Goal: Task Accomplishment & Management: Manage account settings

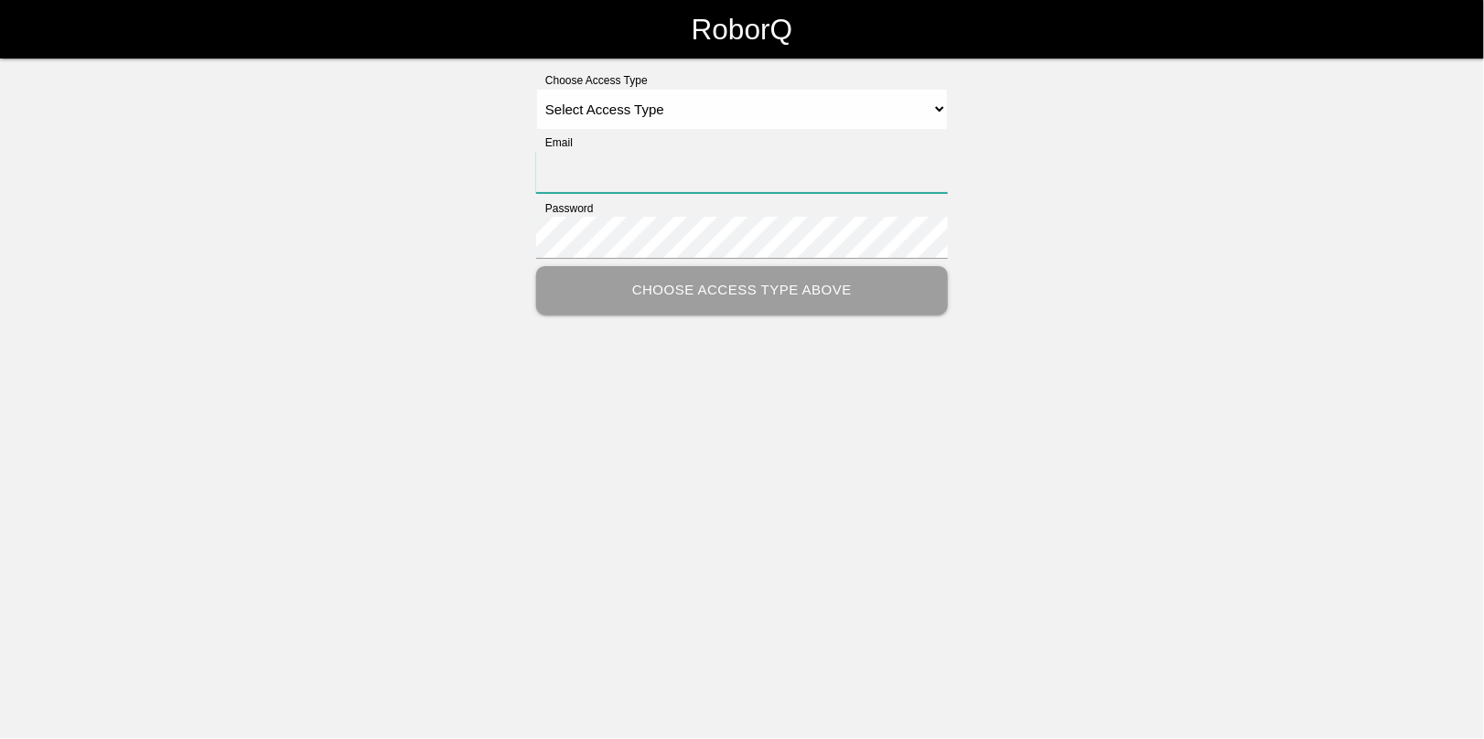
type input "[EMAIL_ADDRESS][DOMAIN_NAME]"
click at [588, 102] on select "Select Access Type Admin Customer Supervisor Worker" at bounding box center [742, 109] width 412 height 41
select select "Admin"
click at [536, 89] on select "Select Access Type Admin Customer Supervisor Worker" at bounding box center [742, 109] width 412 height 41
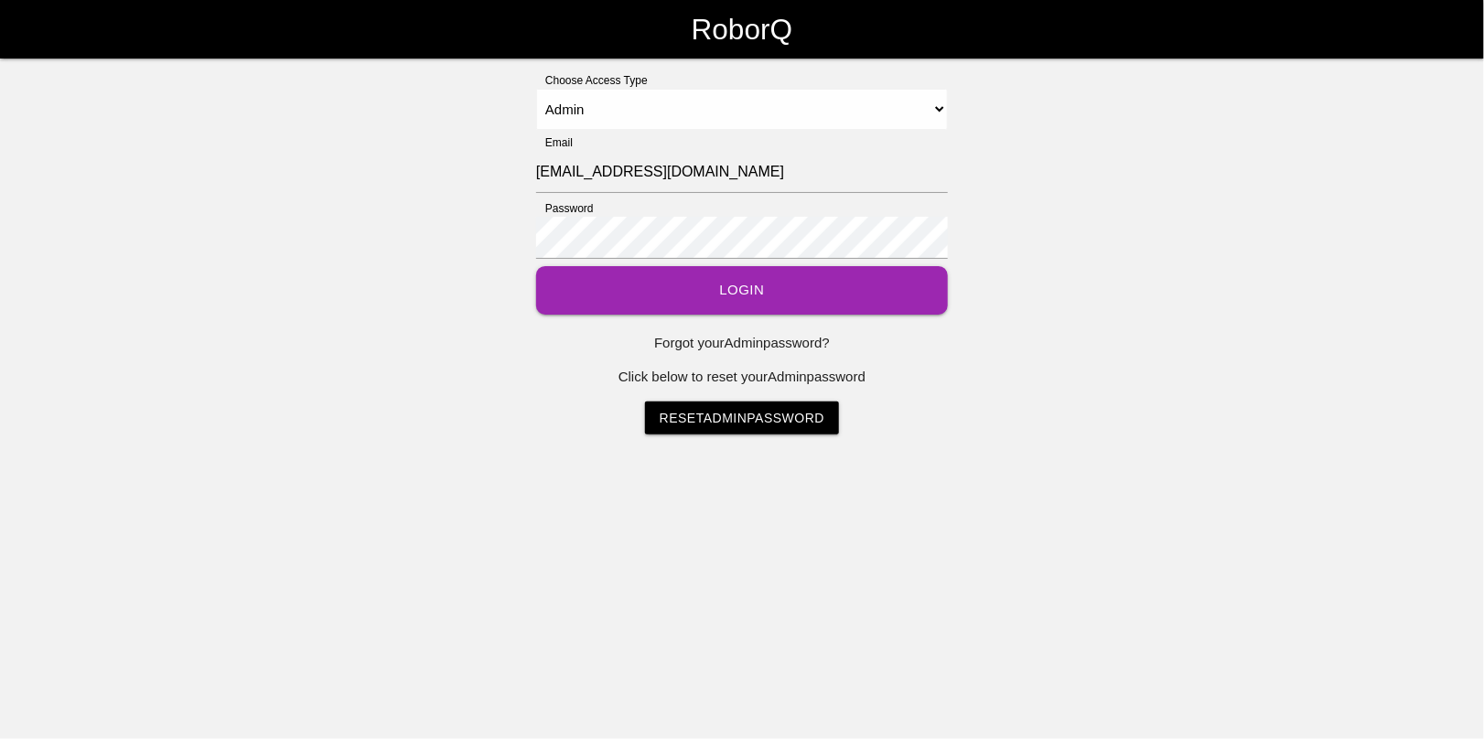
click at [705, 285] on button "Login" at bounding box center [742, 290] width 412 height 48
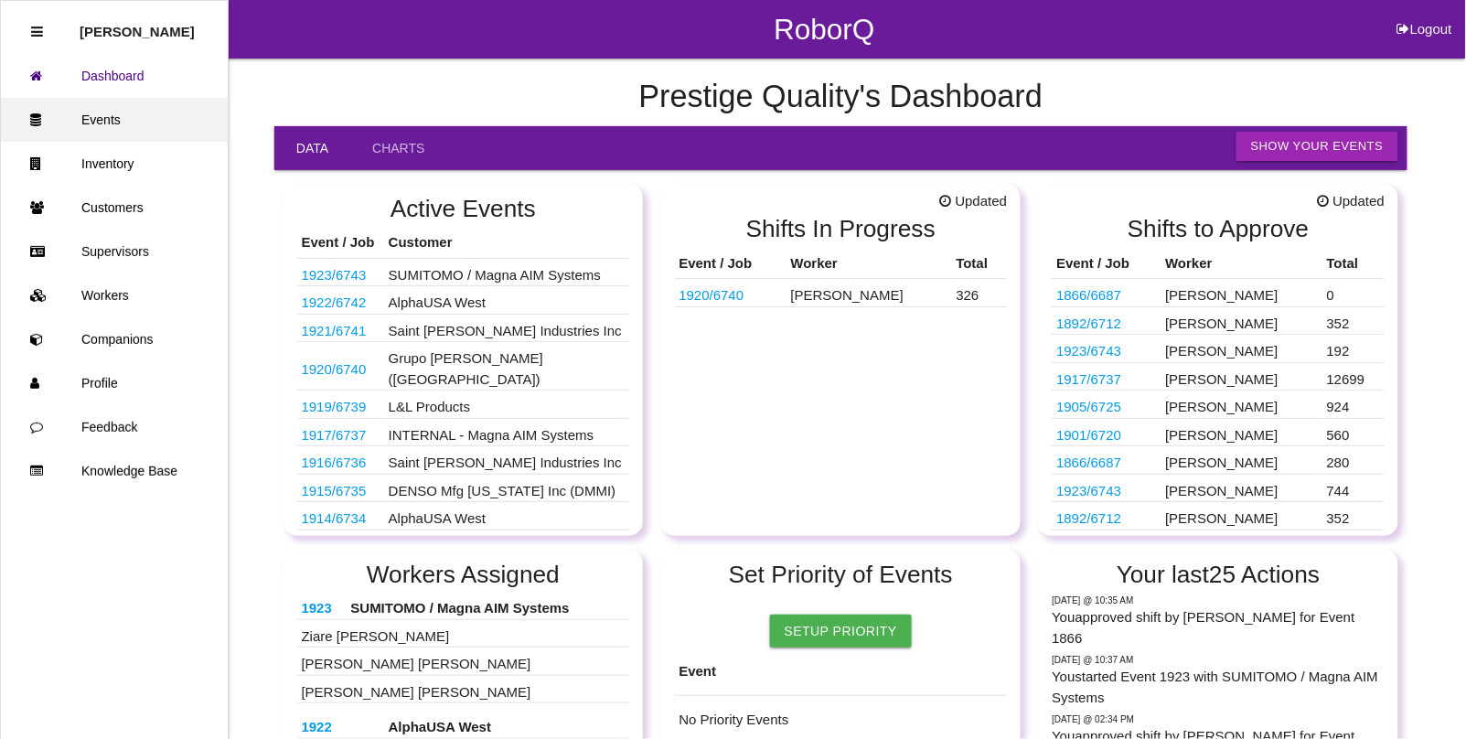
click at [107, 112] on link "Events" at bounding box center [114, 120] width 227 height 44
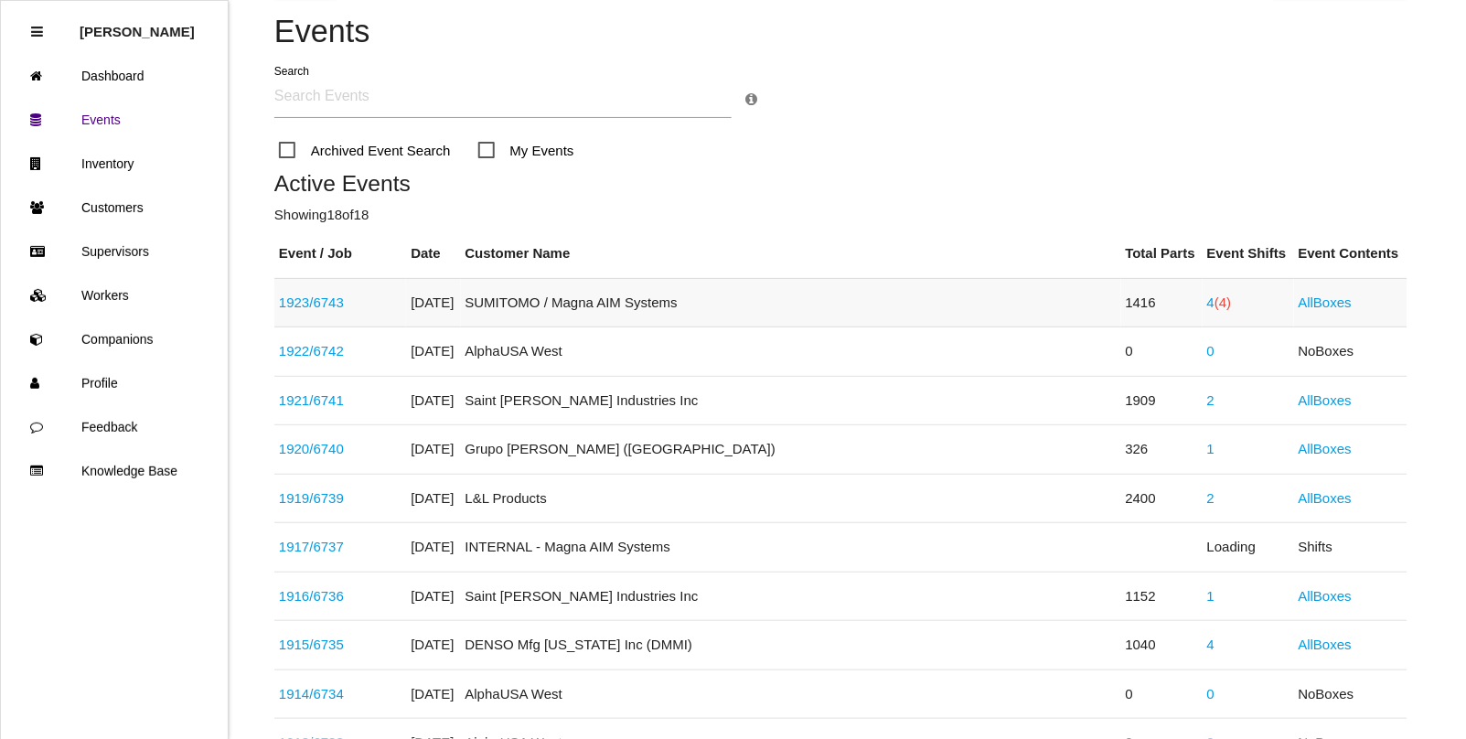
scroll to position [229, 0]
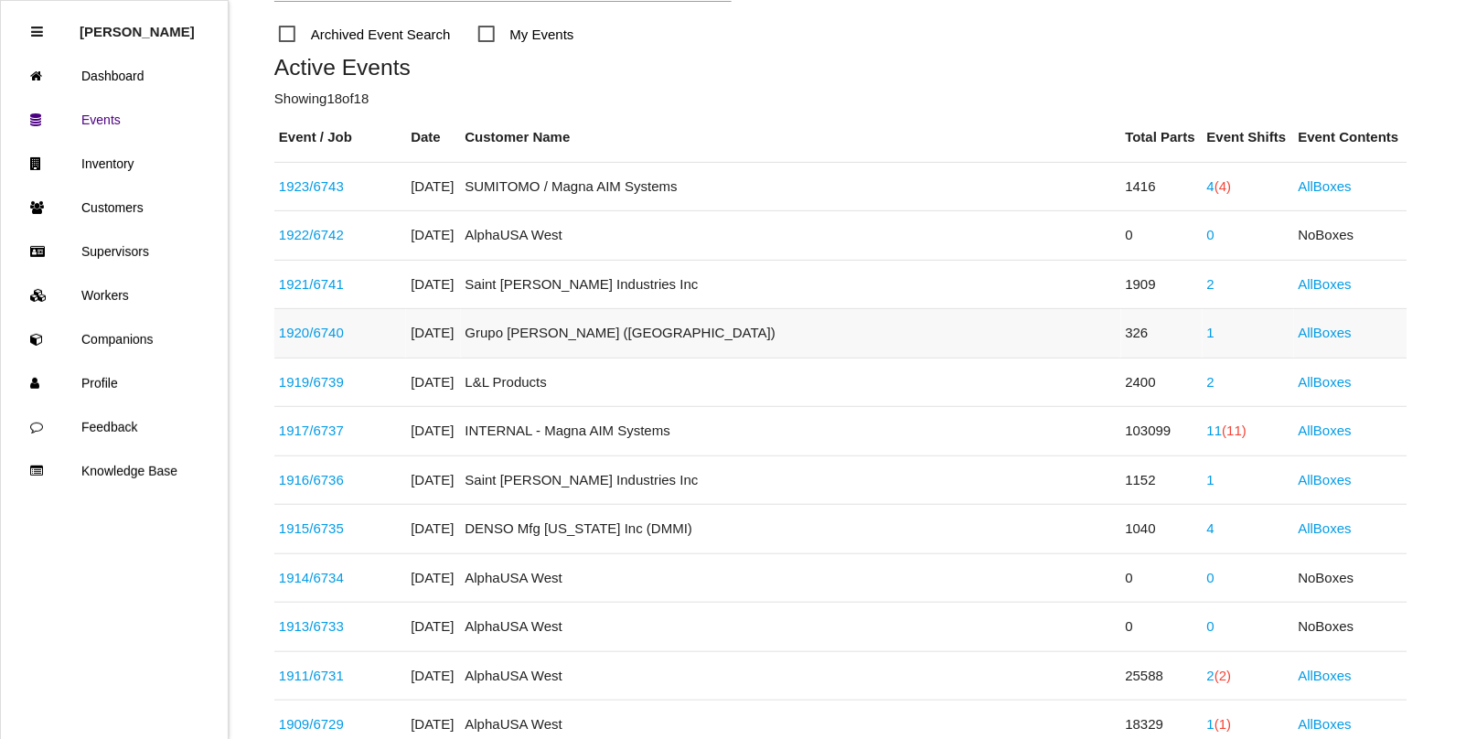
click at [1207, 335] on link "1" at bounding box center [1210, 333] width 7 height 16
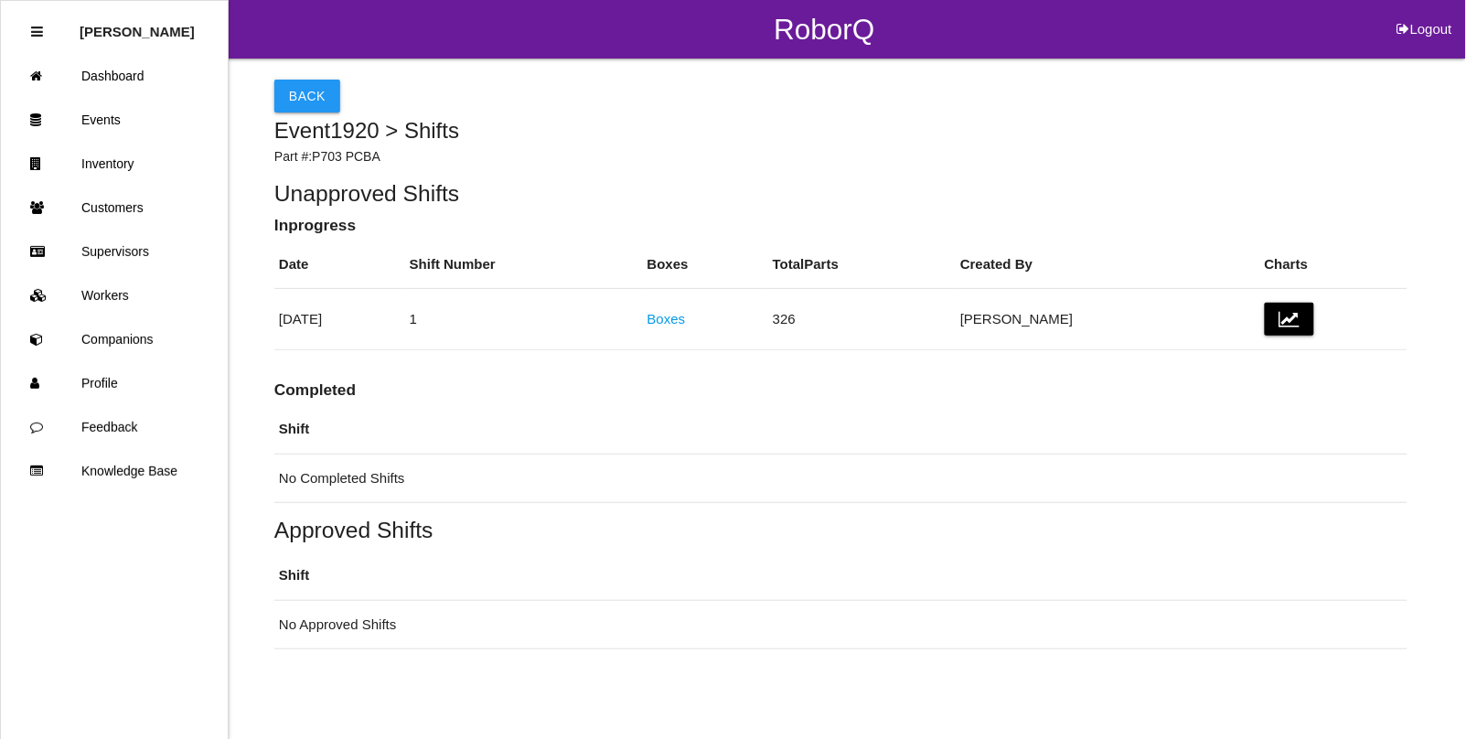
click at [686, 323] on link "Boxes" at bounding box center [667, 319] width 38 height 16
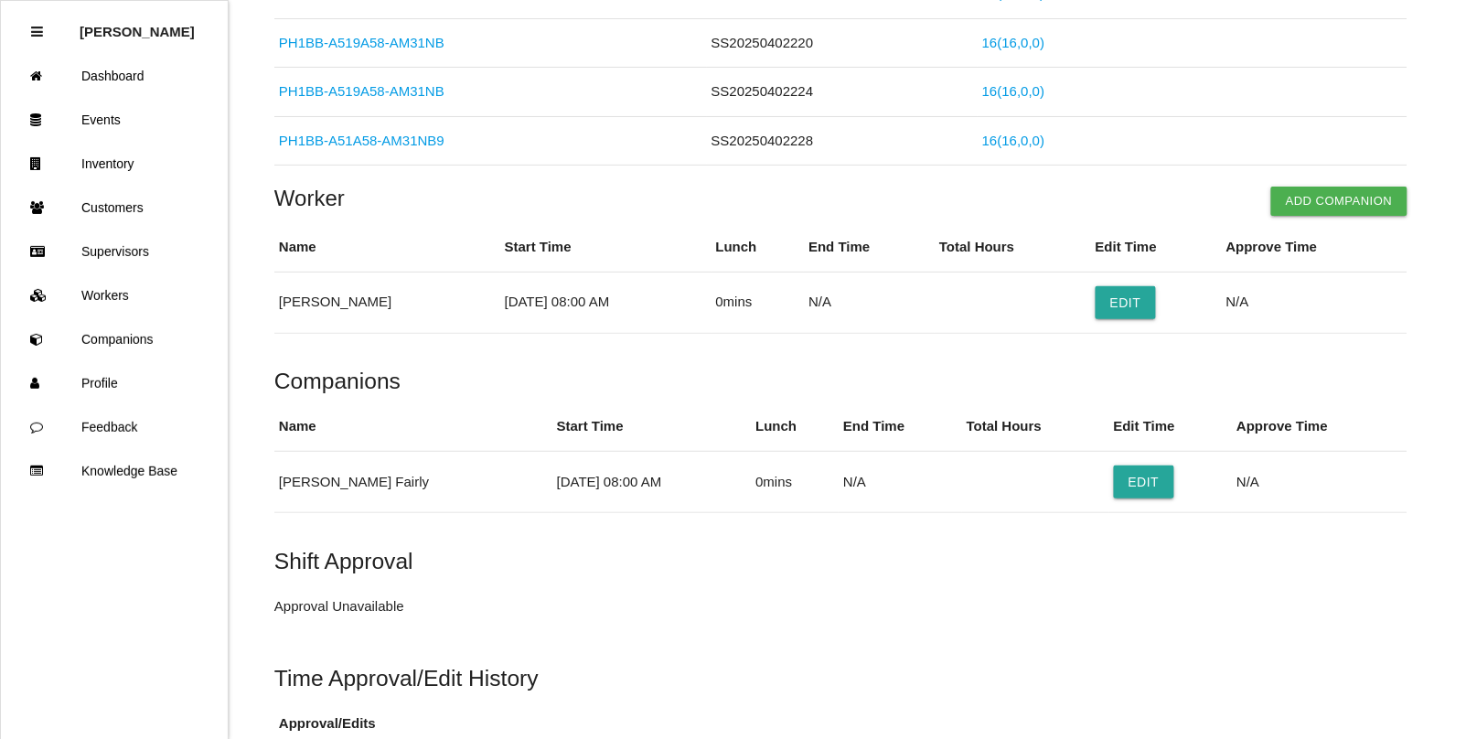
scroll to position [1382, 0]
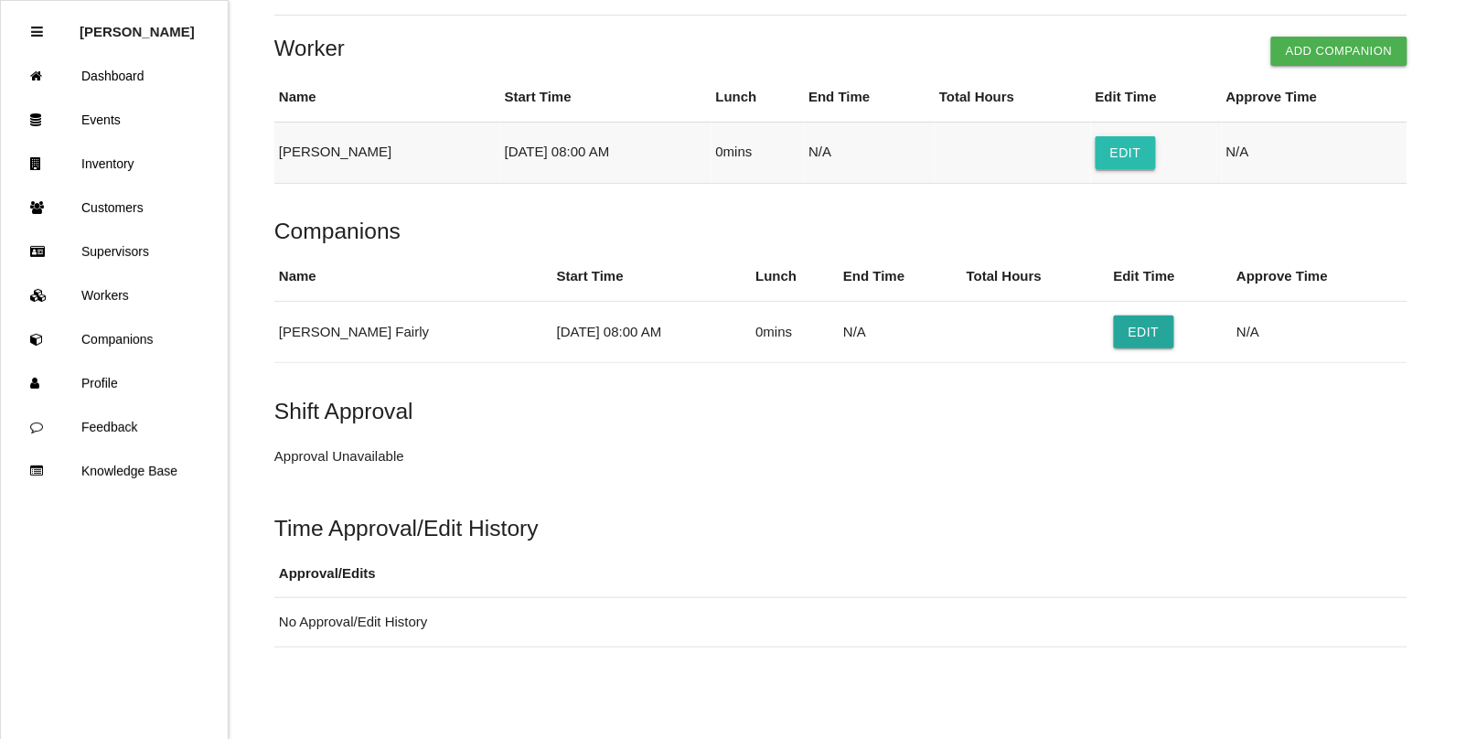
click at [1139, 158] on button "Edit" at bounding box center [1126, 152] width 60 height 33
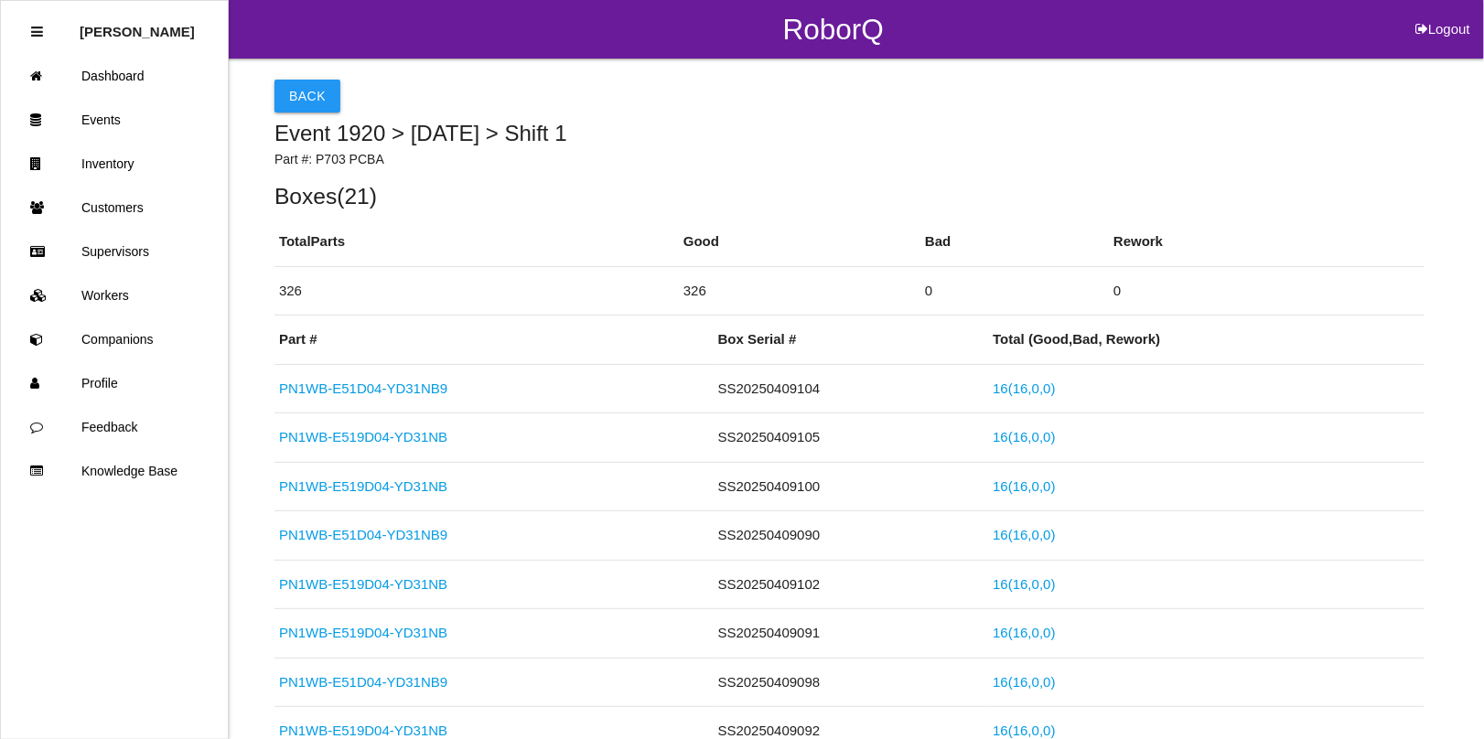
select select "8"
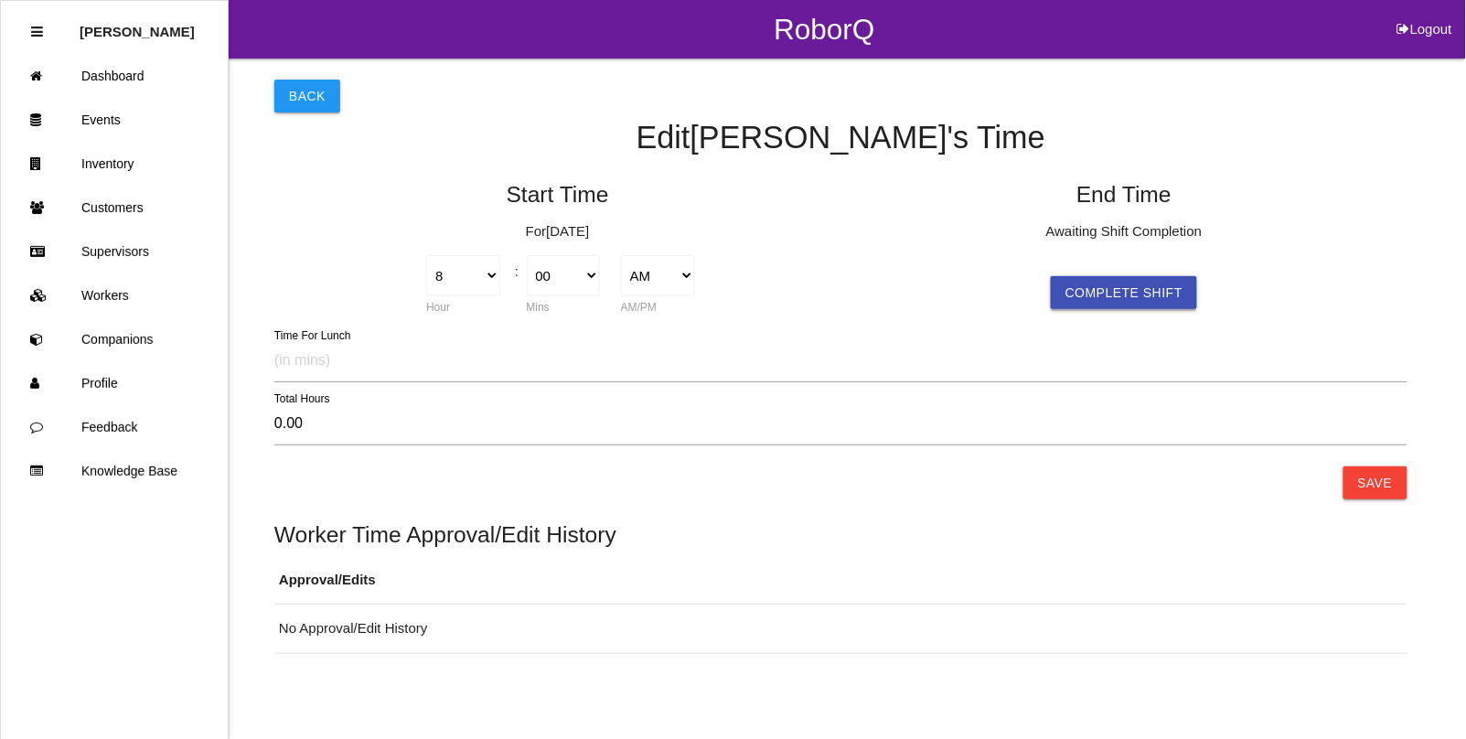
click at [1098, 286] on button "Complete Shift" at bounding box center [1124, 292] width 146 height 33
click at [1072, 262] on div "1 2 3 4 5 6 7 8 9 10 11 12 Hour" at bounding box center [1029, 286] width 94 height 62
click at [1056, 272] on select "1 2 3 4 5 6 7 8 9 10 11 12" at bounding box center [1030, 275] width 74 height 41
select select "3"
click at [993, 255] on select "1 2 3 4 5 6 7 8 9 10 11 12" at bounding box center [1030, 275] width 74 height 41
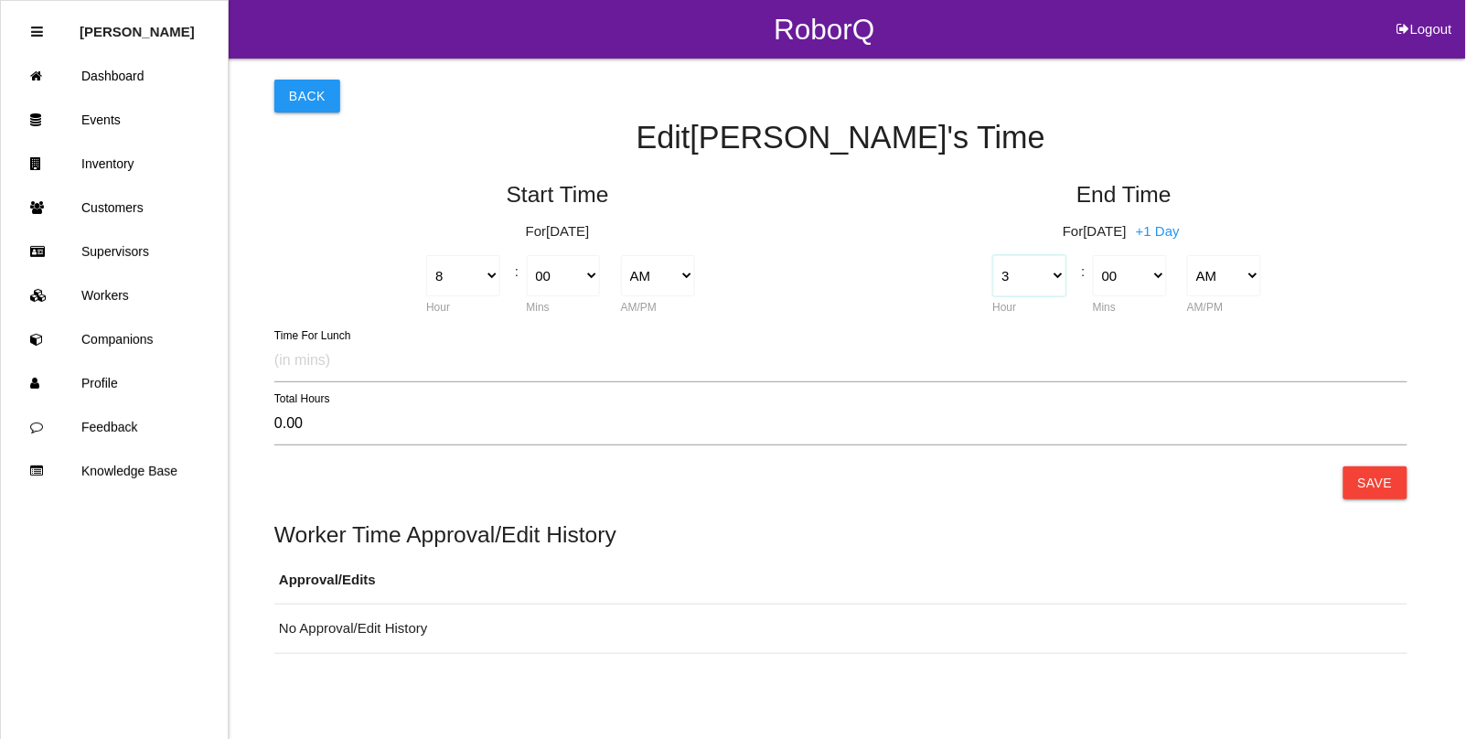
type input "-5.00"
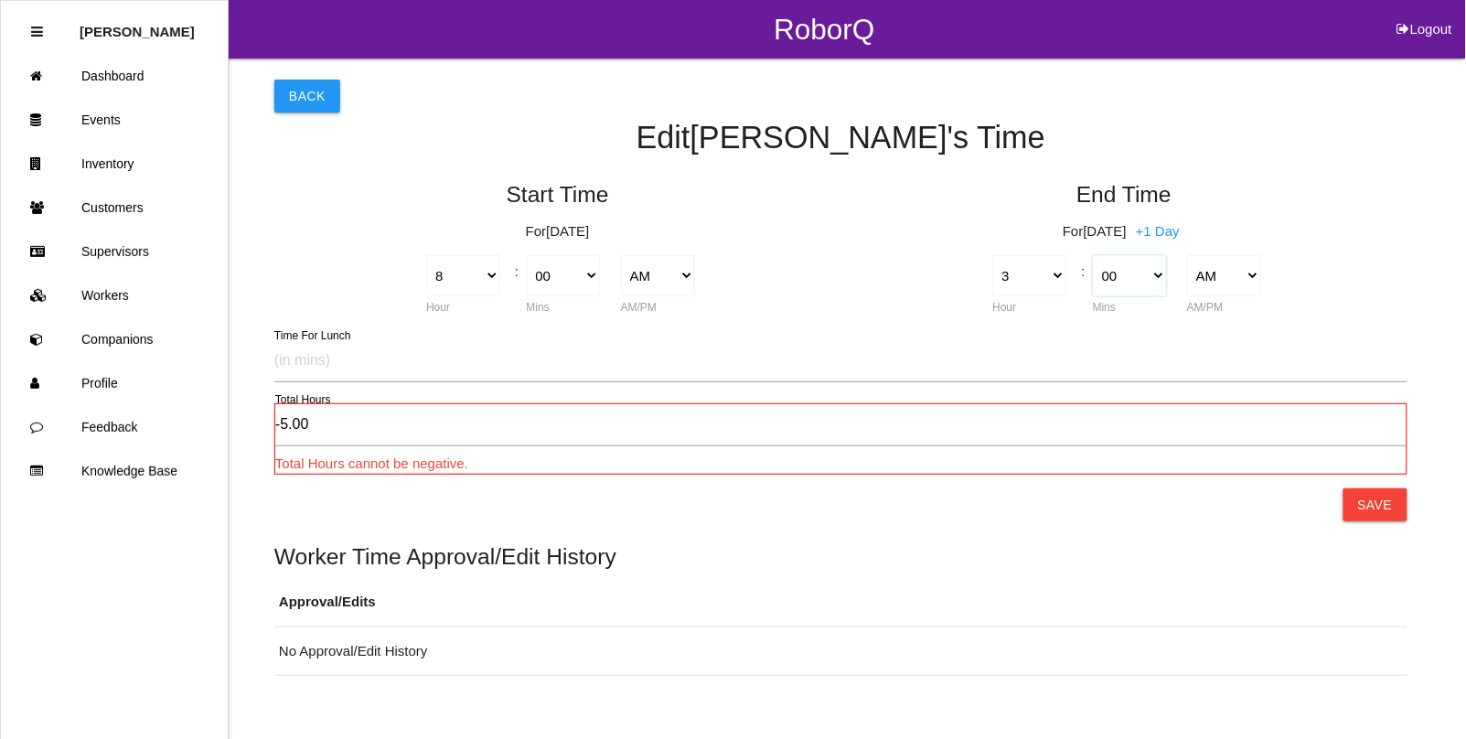
click at [1131, 280] on select "00 01 02 03 04 05 06 07 08 09 10 11 12 13 14 15 16 17 18 19 20 21 22 23 24 25 2…" at bounding box center [1130, 275] width 74 height 41
select select "30"
click at [1093, 255] on select "00 01 02 03 04 05 06 07 08 09 10 11 12 13 14 15 16 17 18 19 20 21 22 23 24 25 2…" at bounding box center [1130, 275] width 74 height 41
type input "-4.50"
click at [1214, 277] on select "AM PM" at bounding box center [1224, 275] width 74 height 41
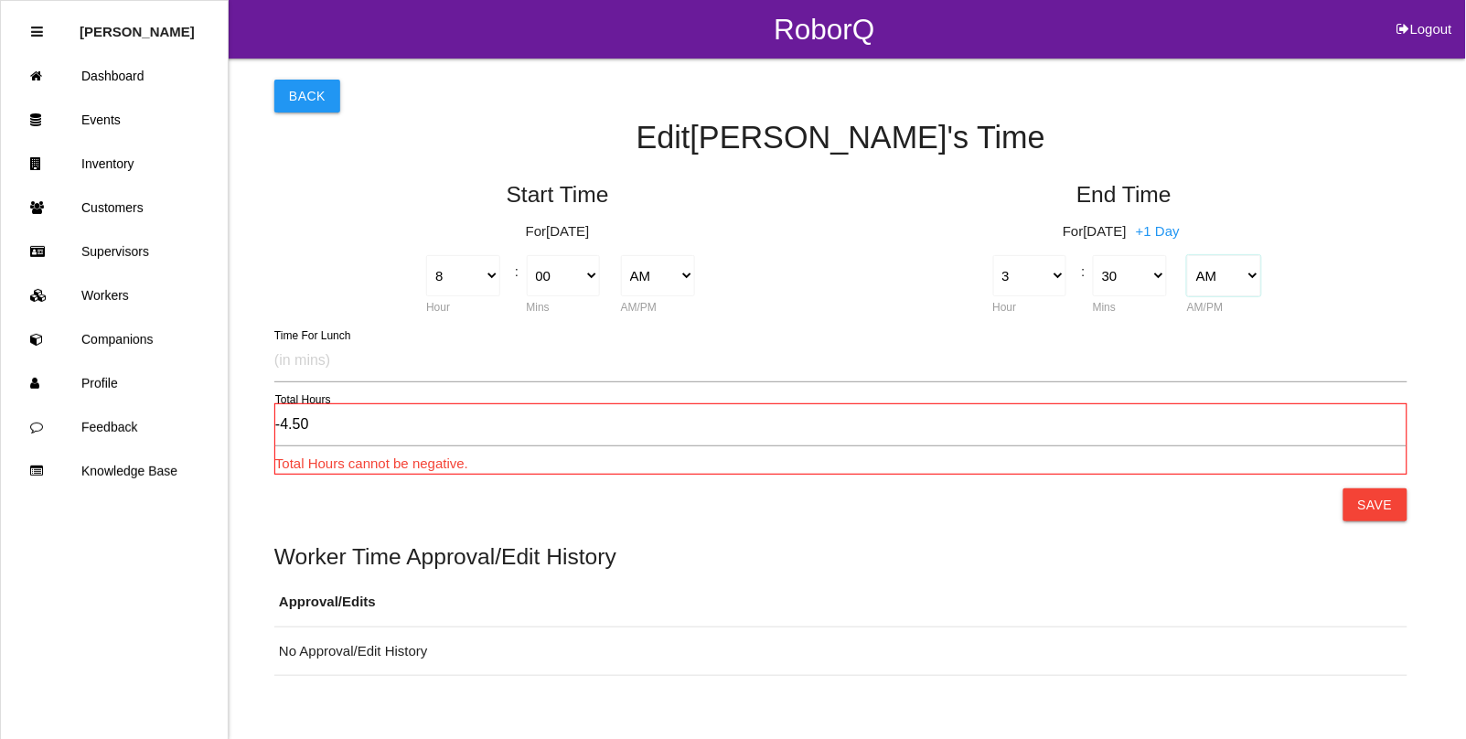
select select "2"
click at [1187, 255] on select "AM PM" at bounding box center [1224, 275] width 74 height 41
type input "7.50"
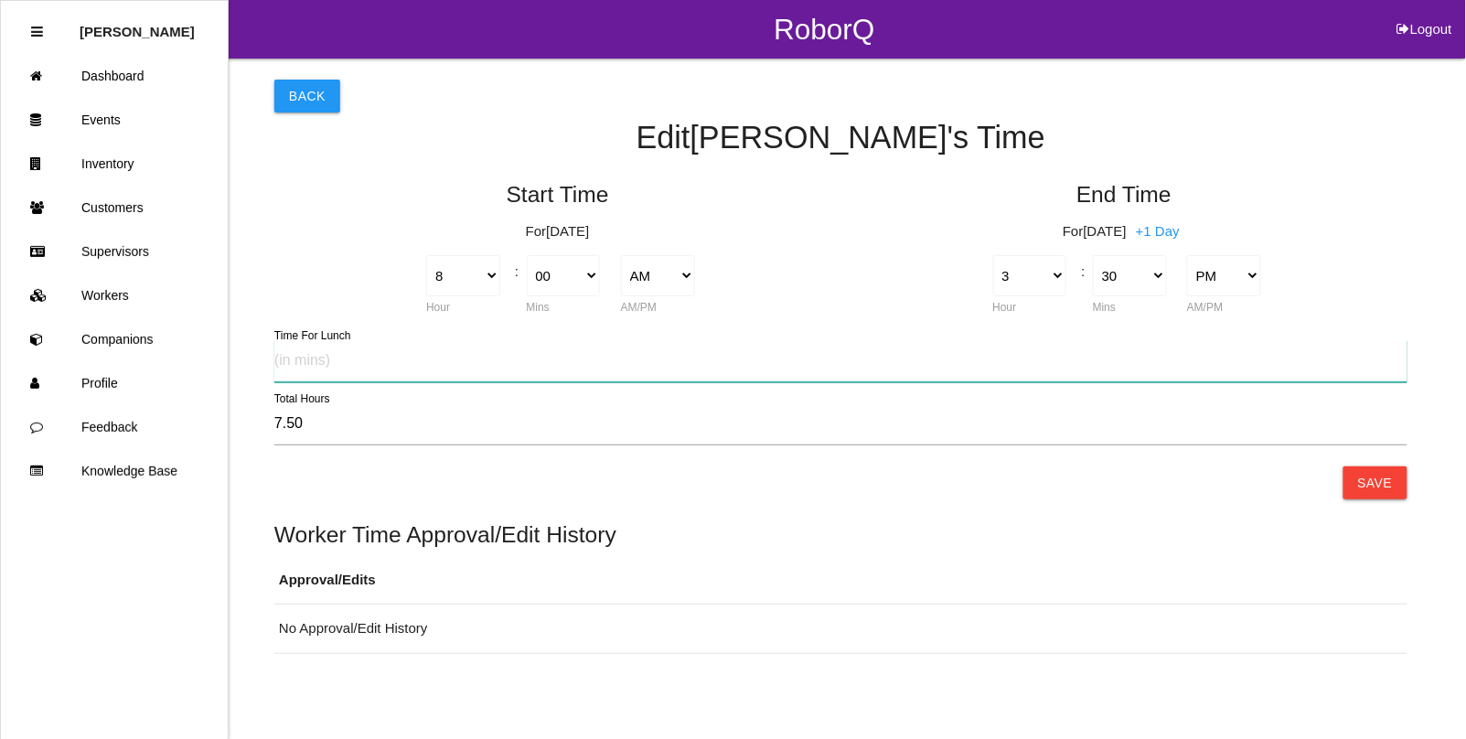
click at [302, 366] on input "text" at bounding box center [840, 361] width 1133 height 42
type input "30"
type input "7.00"
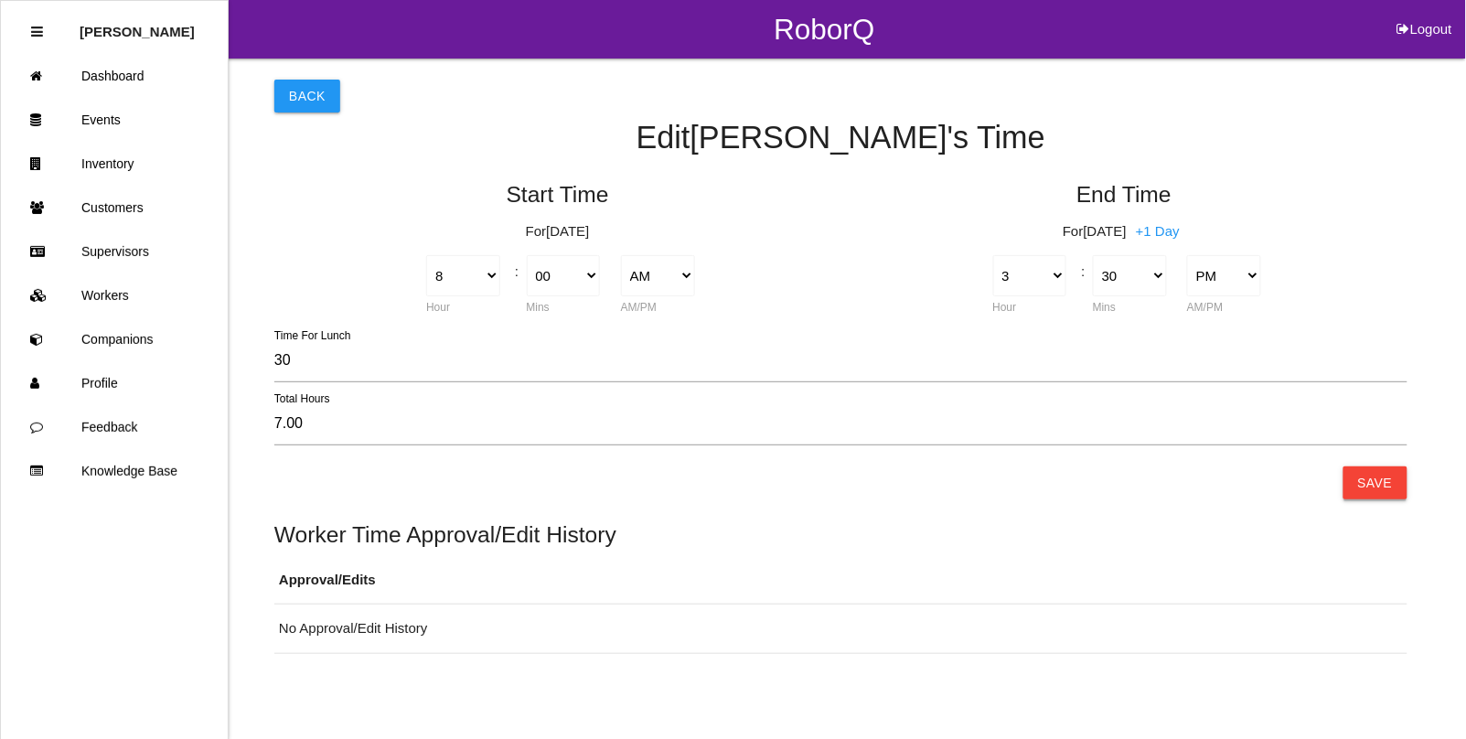
click at [1368, 491] on button "Save" at bounding box center [1376, 482] width 64 height 33
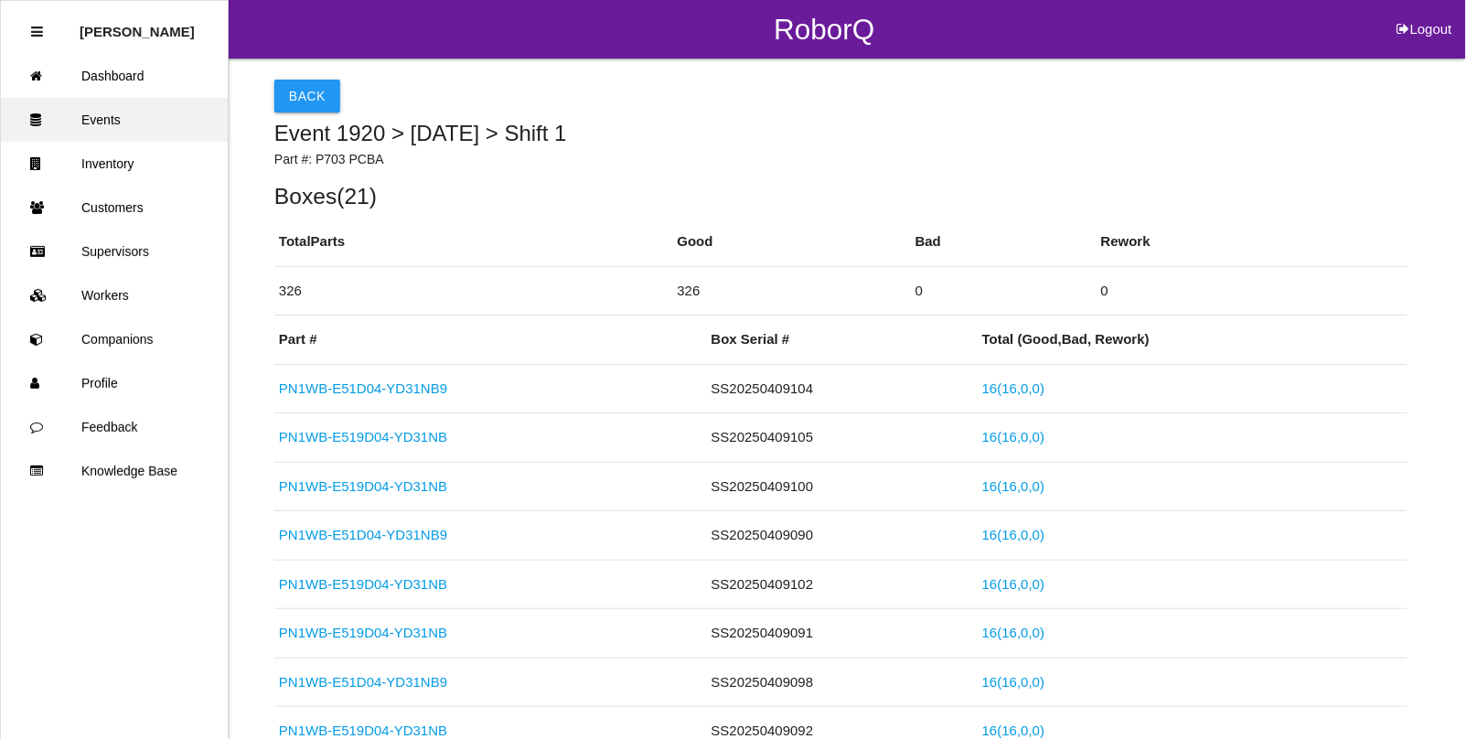
click at [122, 122] on link "Events" at bounding box center [114, 120] width 227 height 44
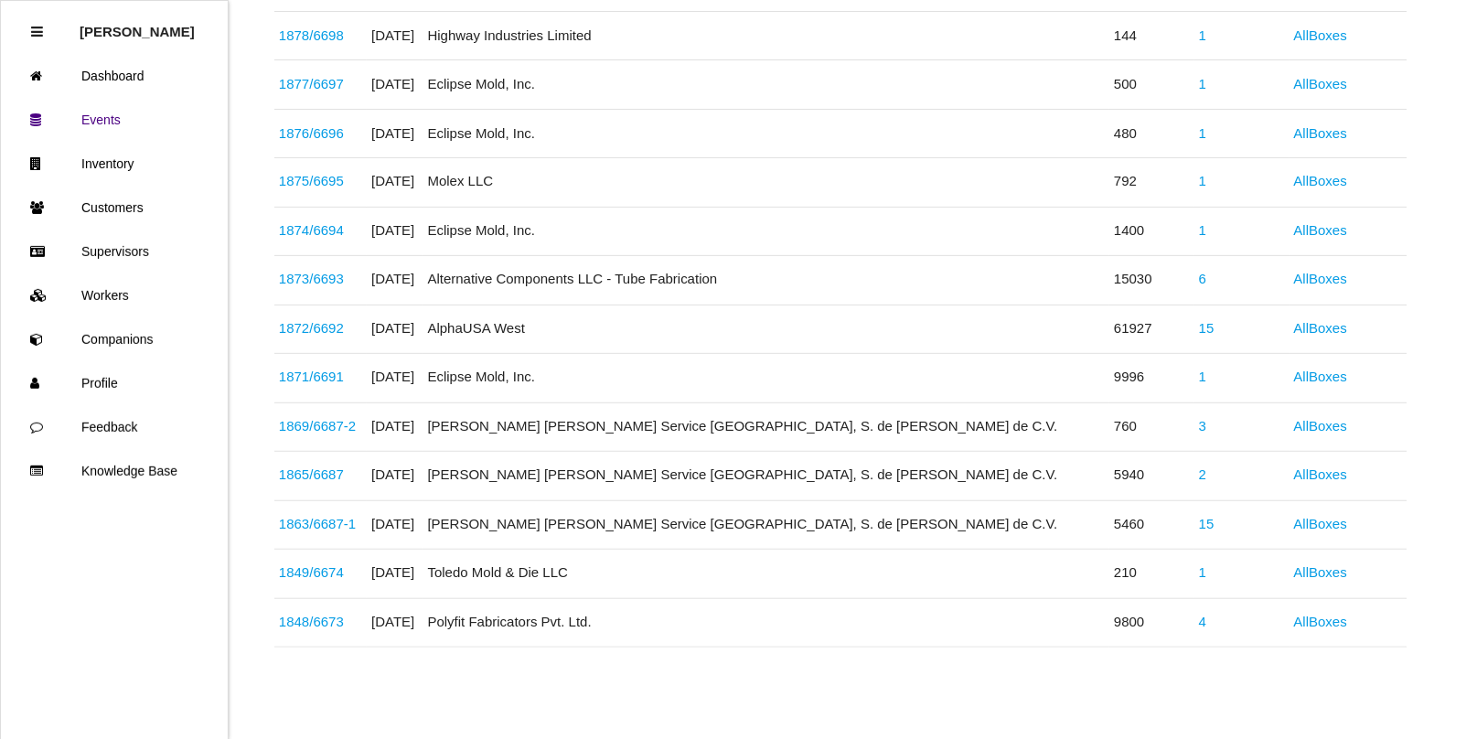
scroll to position [2765, 0]
click at [308, 620] on link "1848 / 6673" at bounding box center [311, 623] width 65 height 16
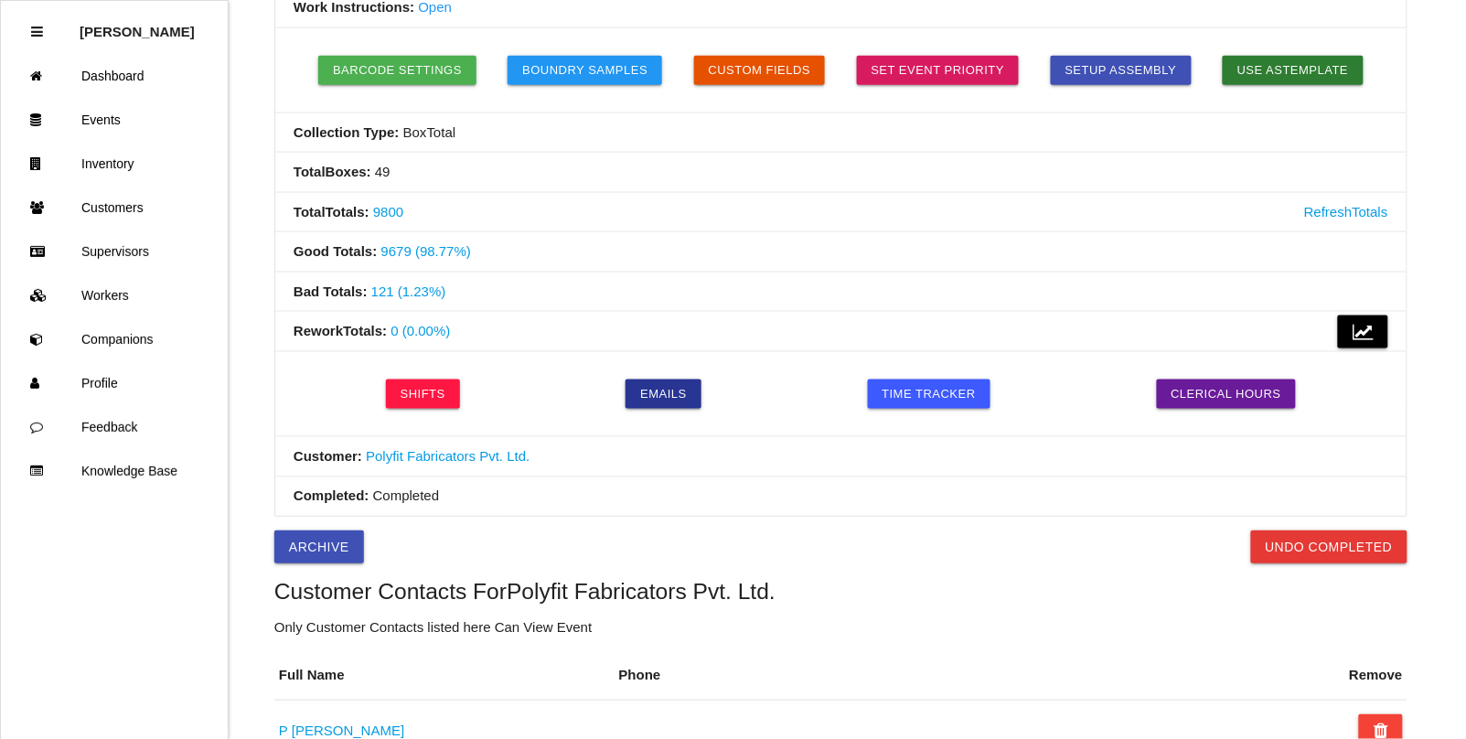
scroll to position [536, 0]
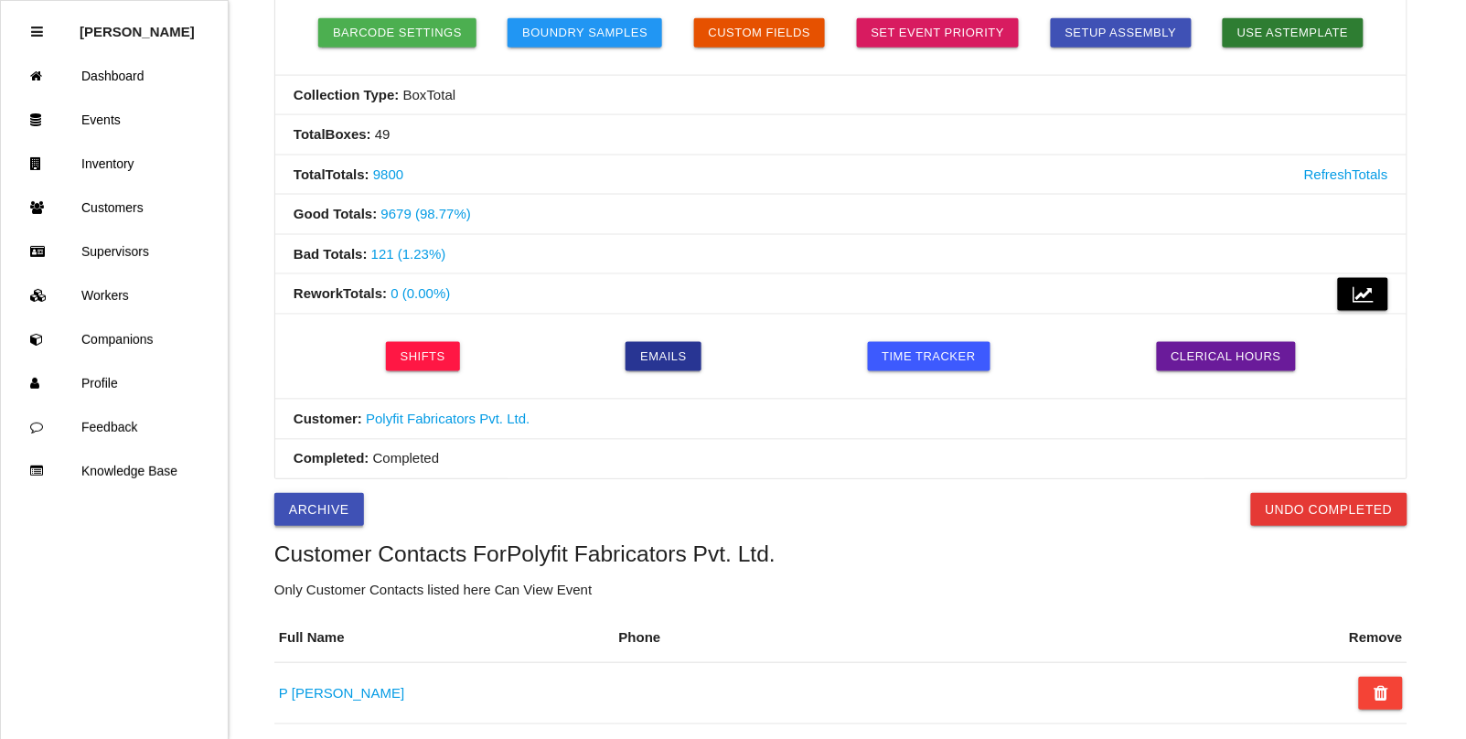
click at [308, 505] on button "Archive" at bounding box center [319, 509] width 90 height 33
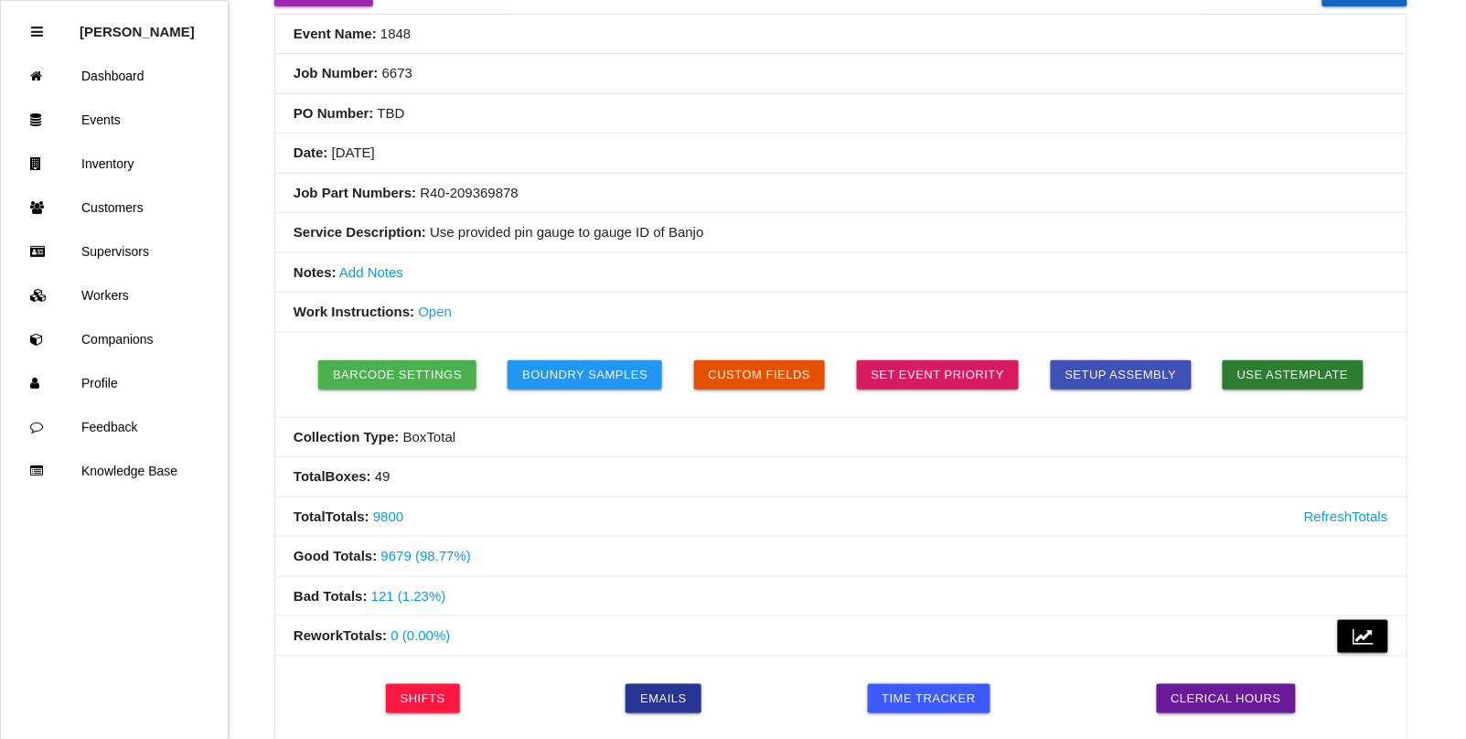
scroll to position [0, 0]
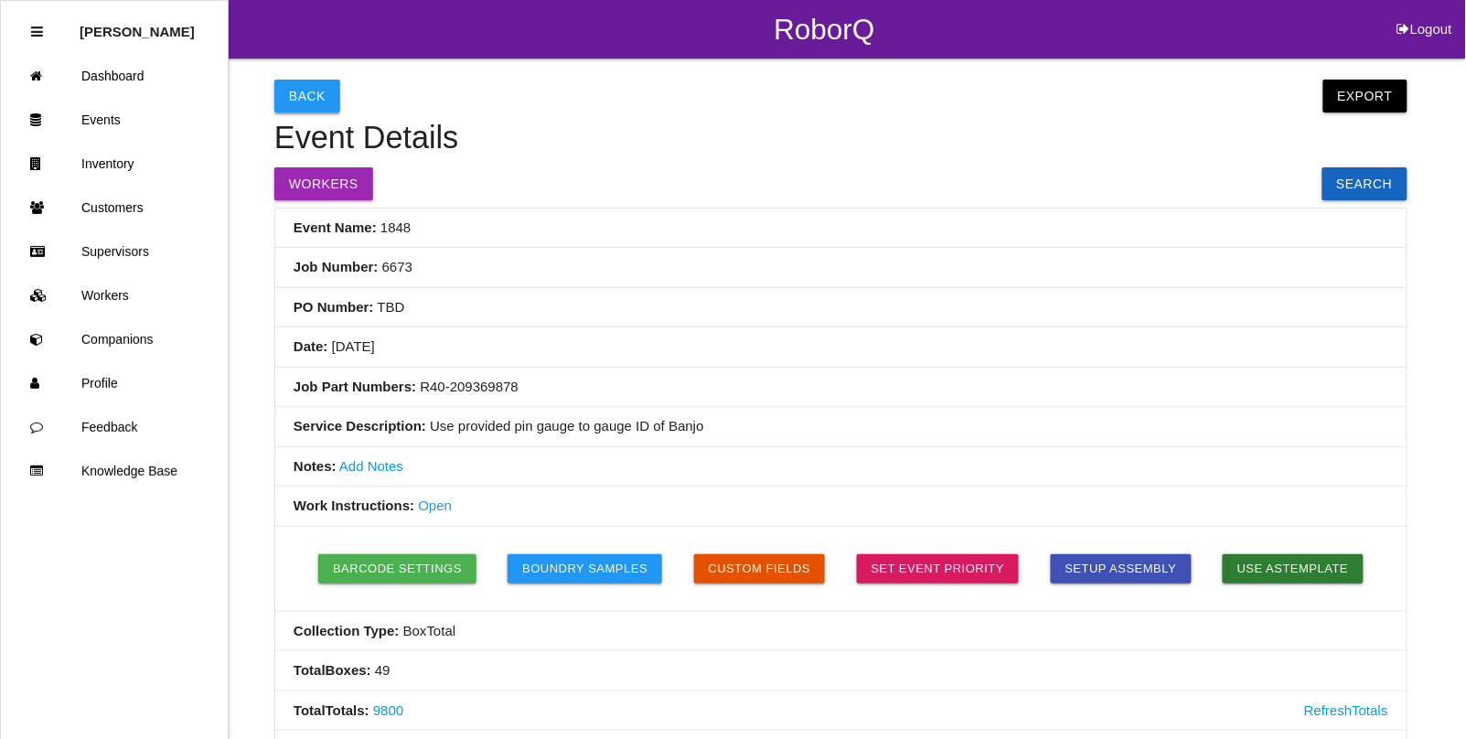
click at [304, 99] on button "Back" at bounding box center [307, 96] width 66 height 33
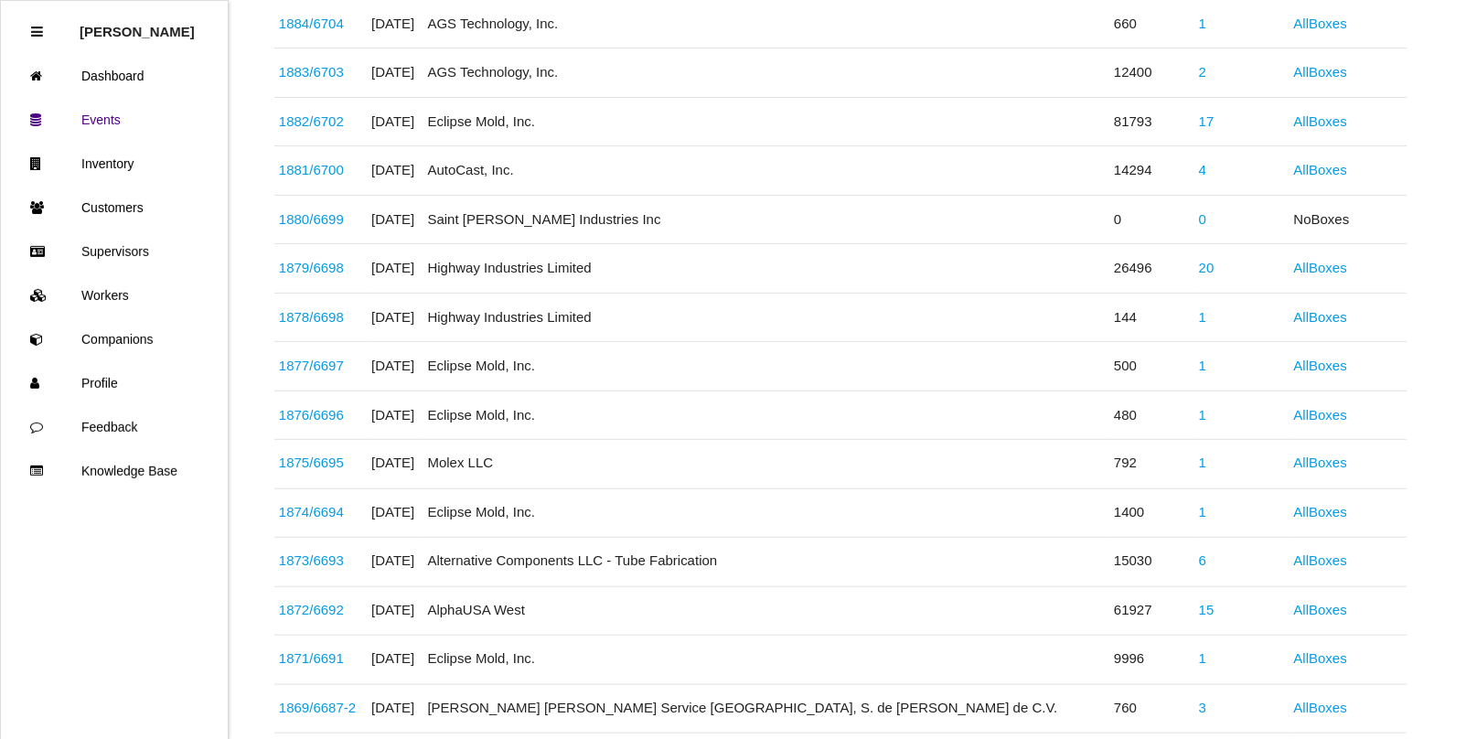
scroll to position [2717, 0]
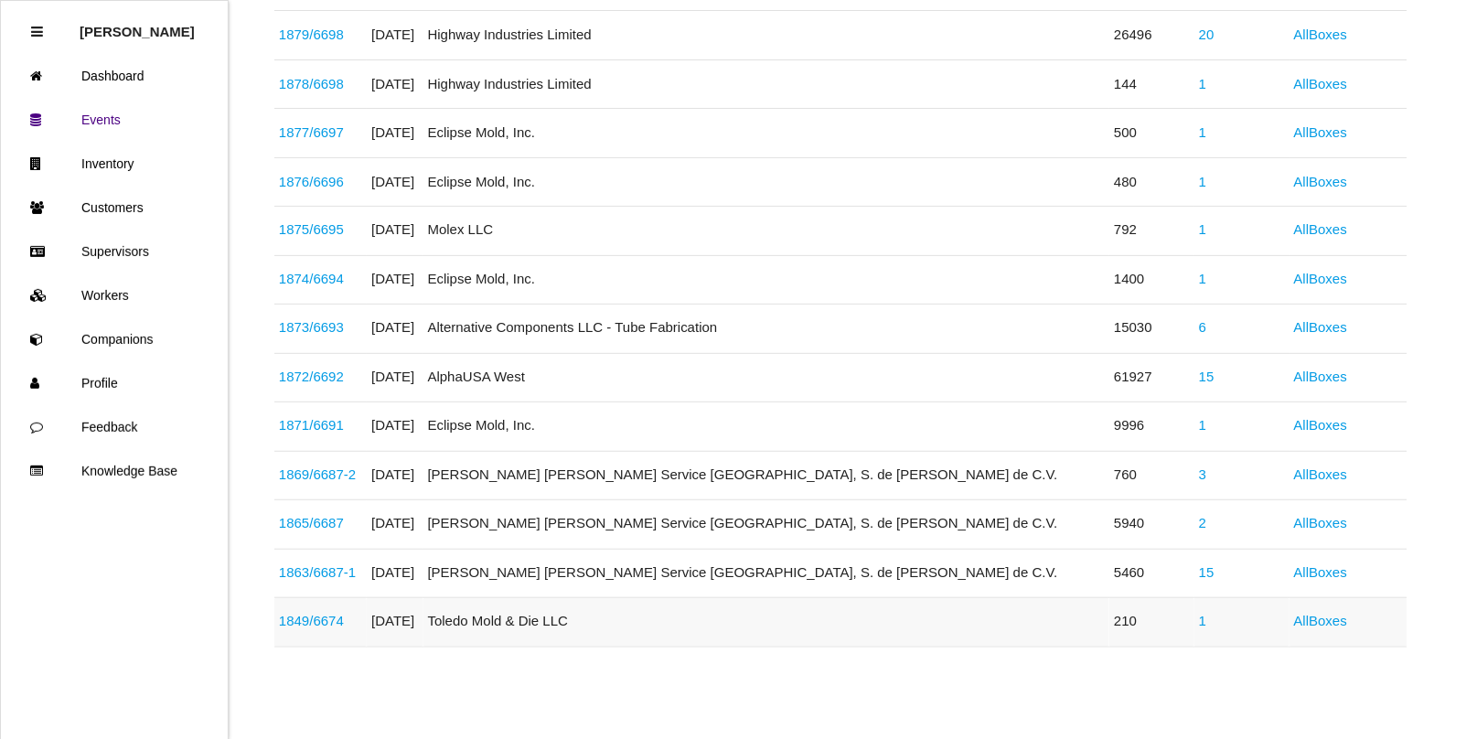
click at [322, 619] on link "1849 / 6674" at bounding box center [311, 622] width 65 height 16
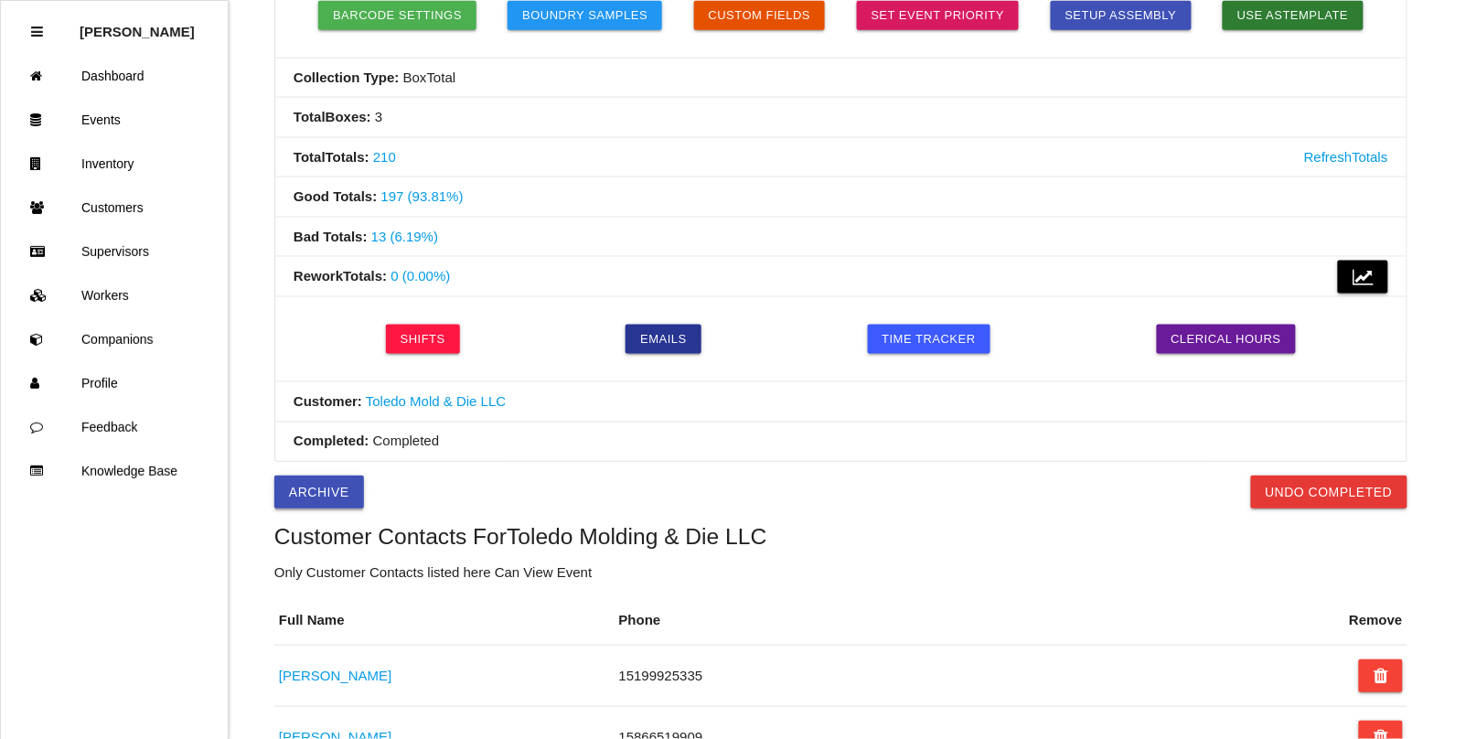
click at [334, 490] on button "Archive" at bounding box center [319, 492] width 90 height 33
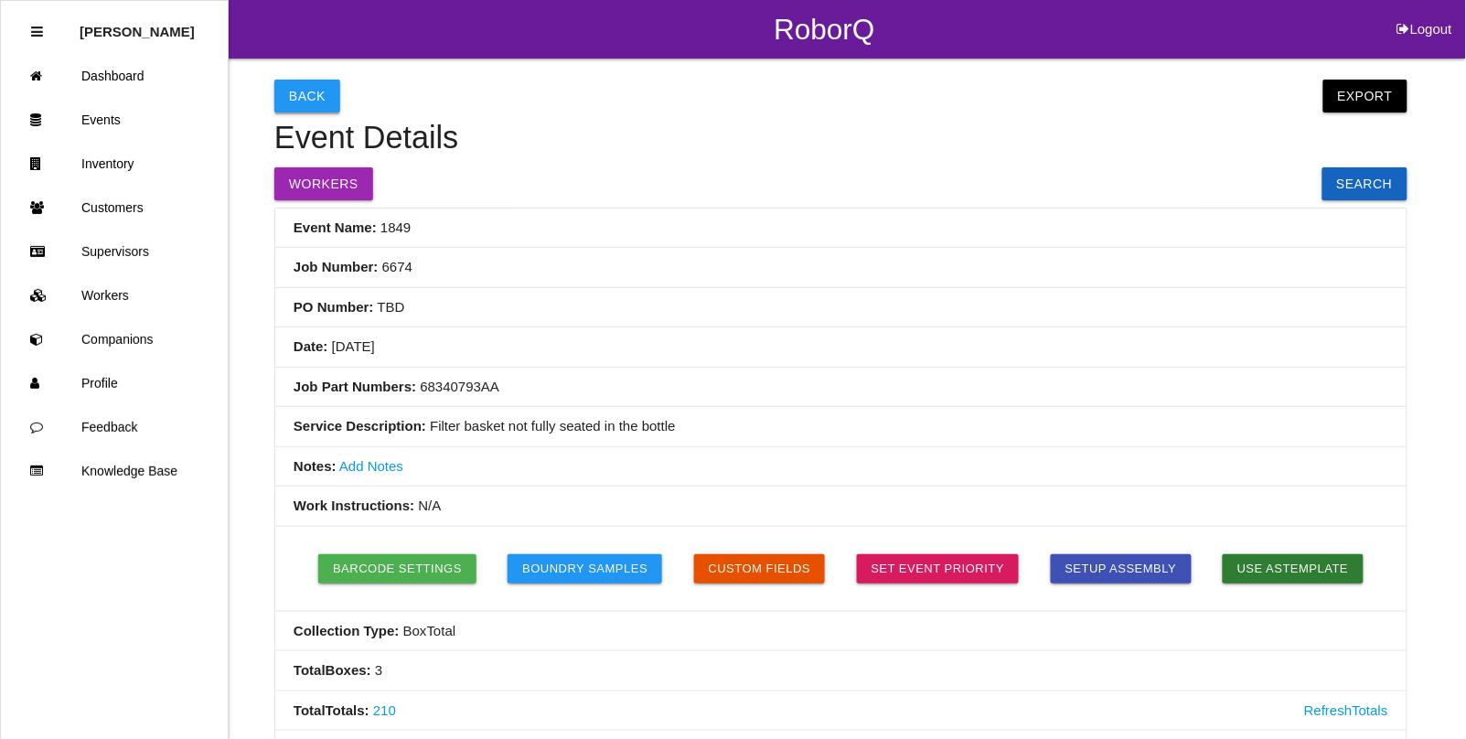
click at [312, 85] on button "Back" at bounding box center [307, 96] width 66 height 33
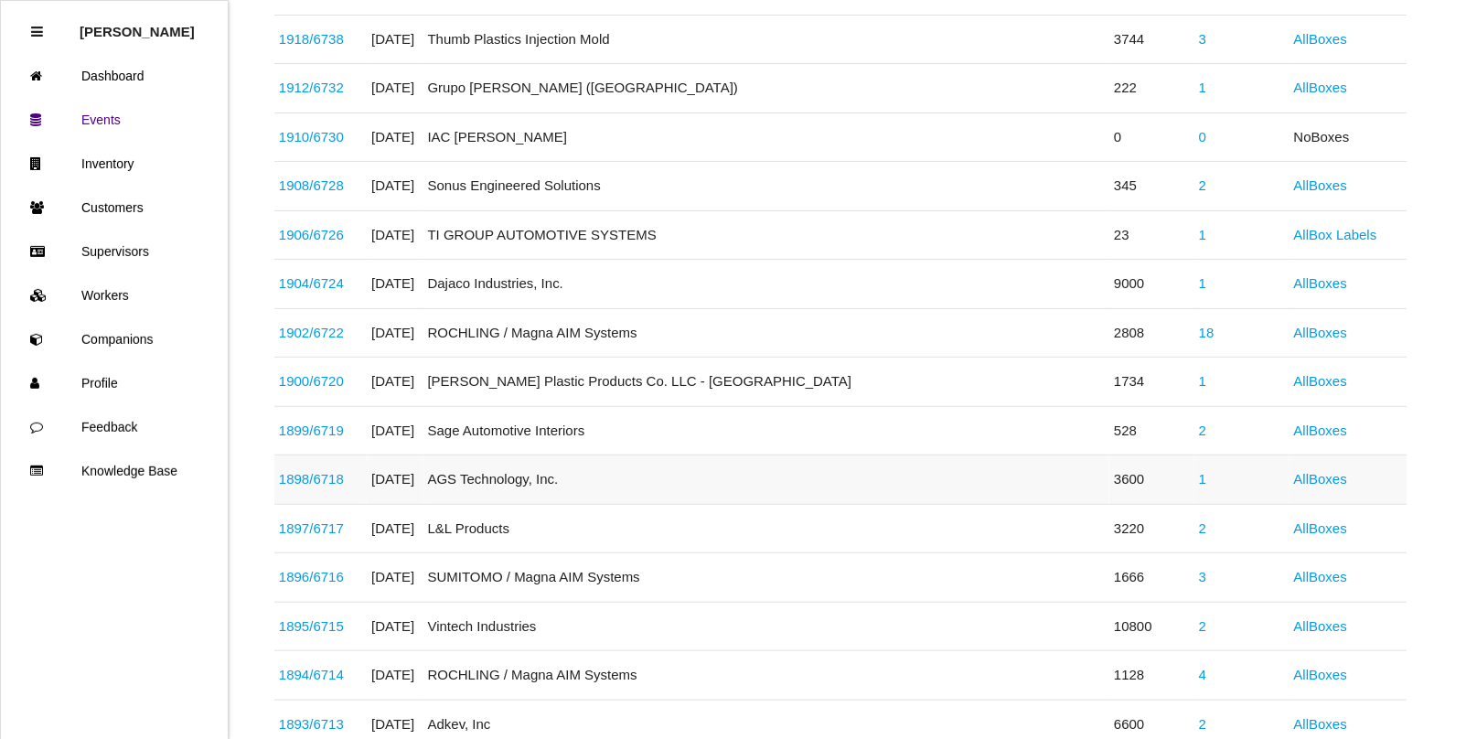
scroll to position [2667, 0]
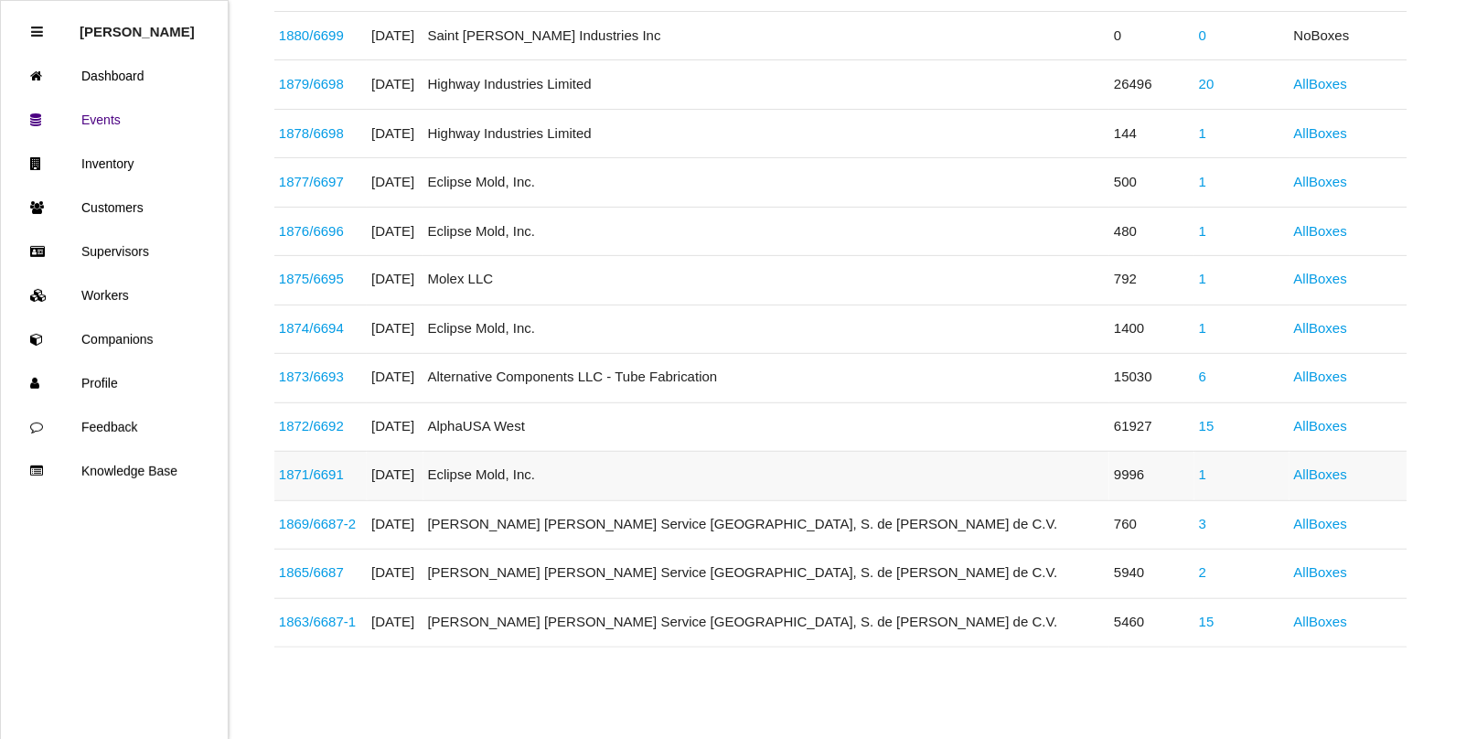
click at [336, 474] on link "1871 / 6691" at bounding box center [311, 475] width 65 height 16
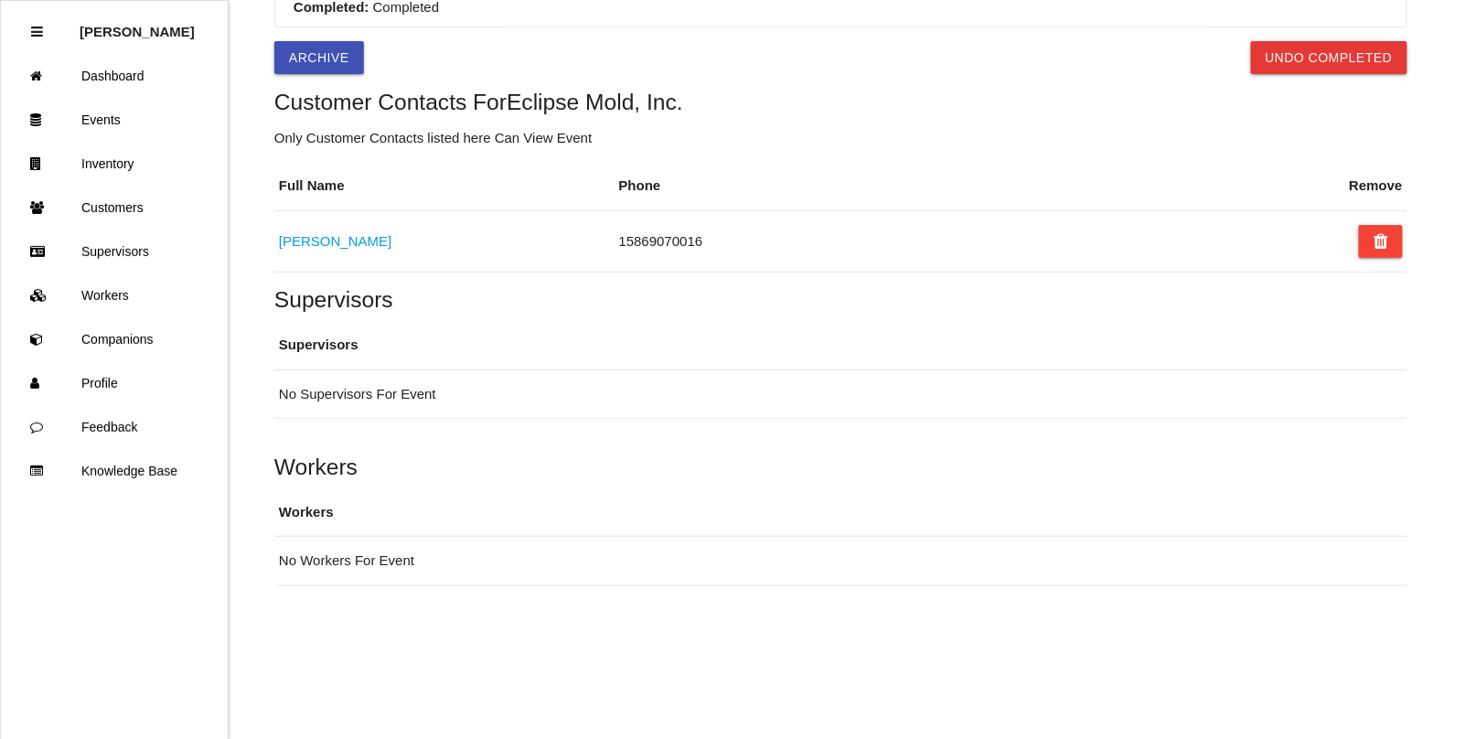
scroll to position [879, 0]
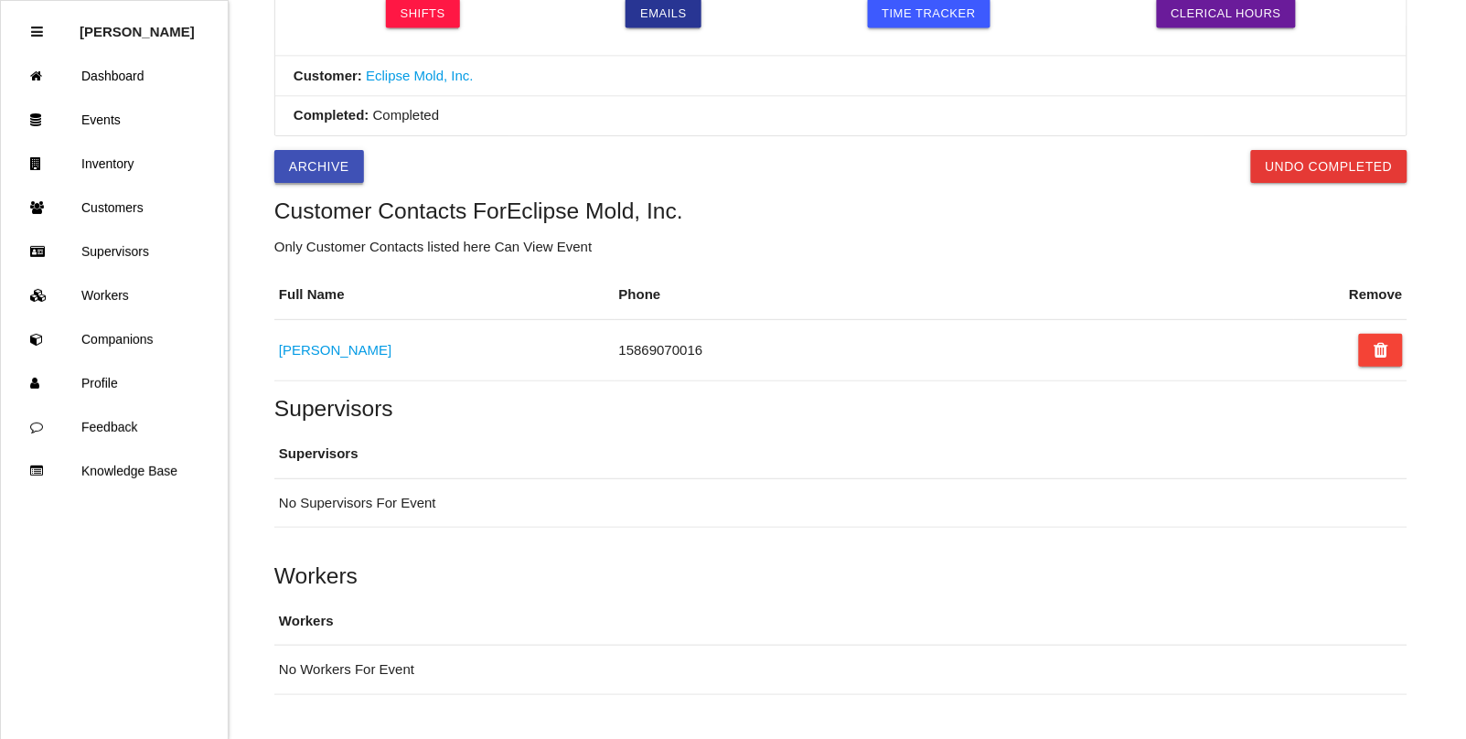
click at [317, 166] on button "Archive" at bounding box center [319, 166] width 90 height 33
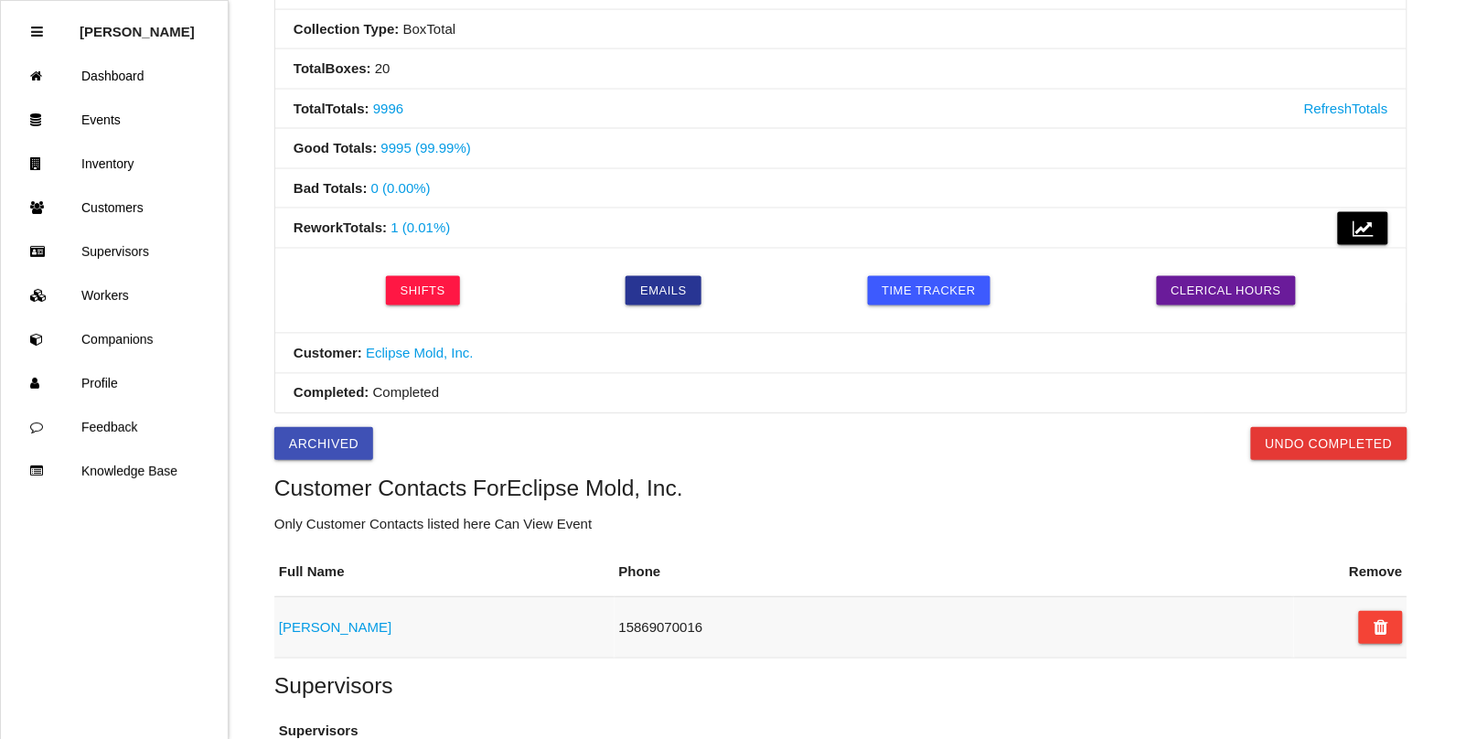
scroll to position [0, 0]
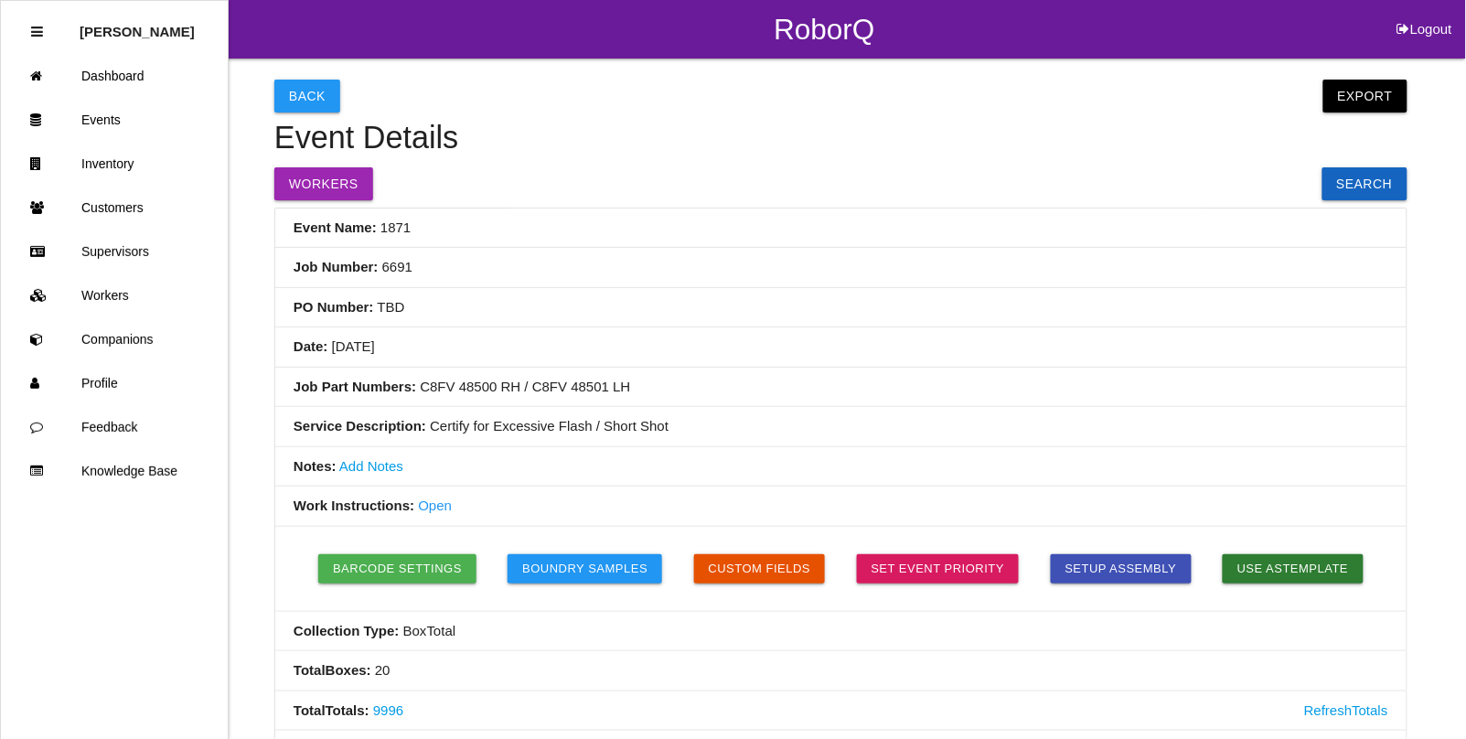
click at [294, 82] on button "Back" at bounding box center [307, 96] width 66 height 33
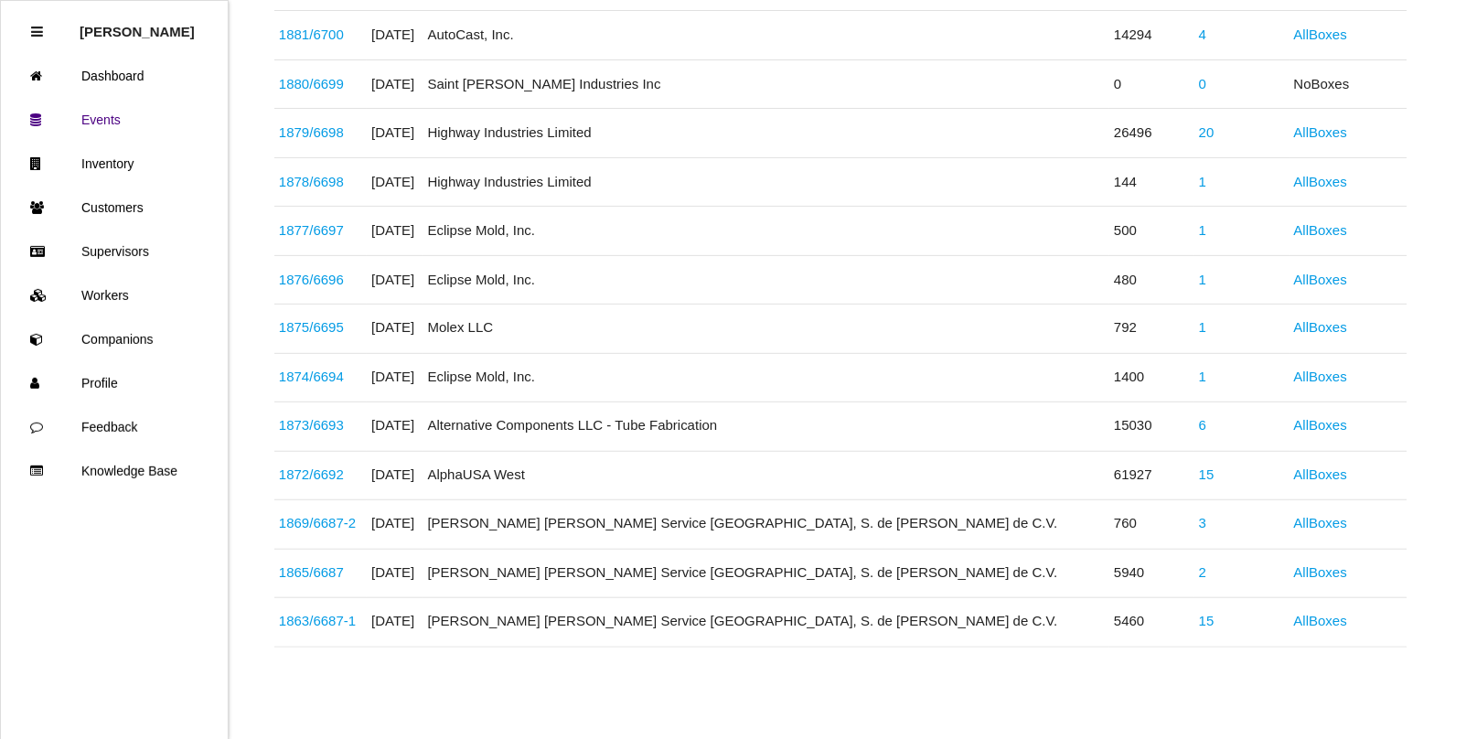
scroll to position [2618, 0]
click at [335, 428] on link "1873 / 6693" at bounding box center [311, 426] width 65 height 16
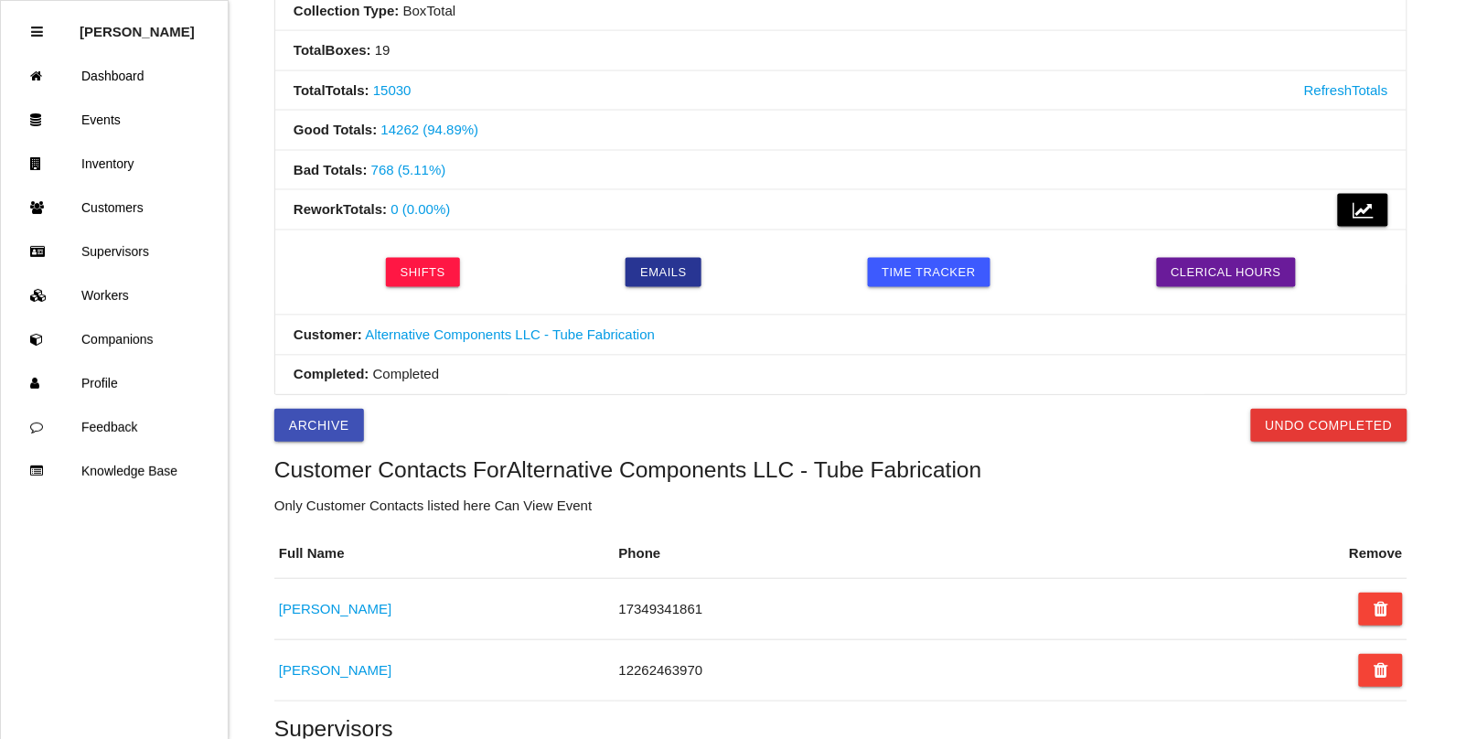
scroll to position [596, 0]
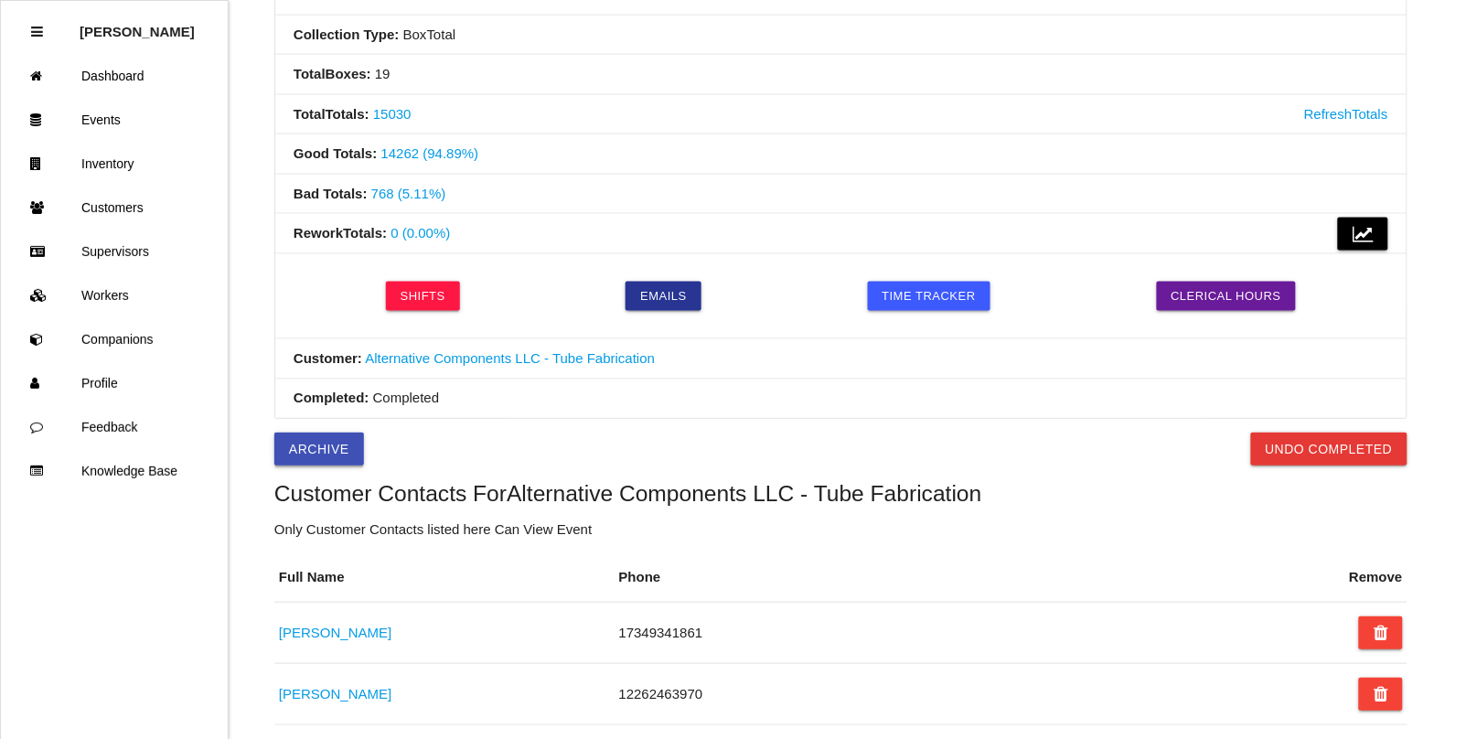
click at [321, 454] on button "Archive" at bounding box center [319, 449] width 90 height 33
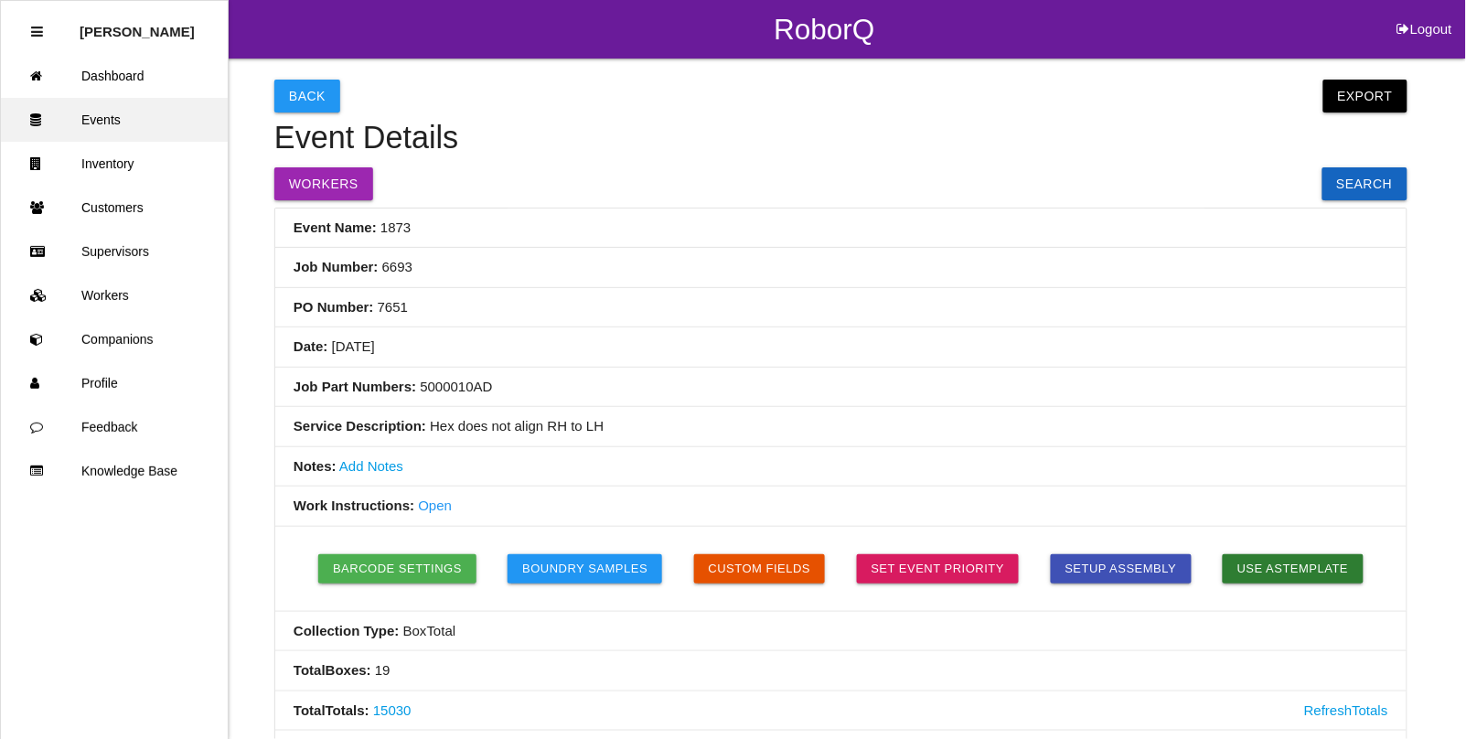
click at [110, 117] on link "Events" at bounding box center [114, 120] width 227 height 44
